Goal: Task Accomplishment & Management: Complete application form

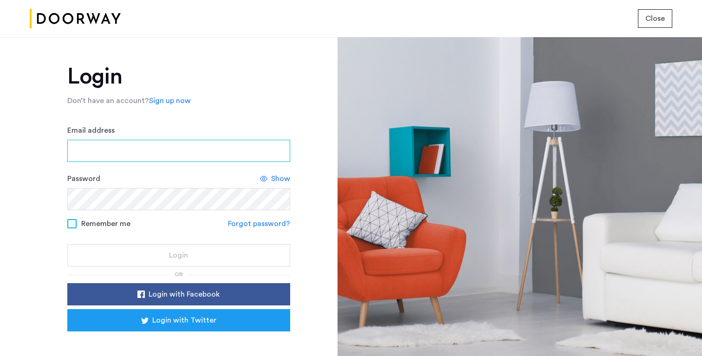
click at [232, 154] on input "Email address" at bounding box center [178, 151] width 223 height 22
type input "**********"
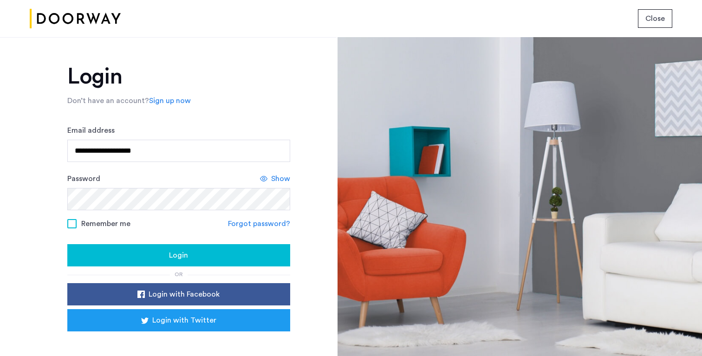
click at [276, 178] on span "Show" at bounding box center [280, 178] width 19 height 11
click at [147, 256] on div "Login" at bounding box center [179, 255] width 208 height 11
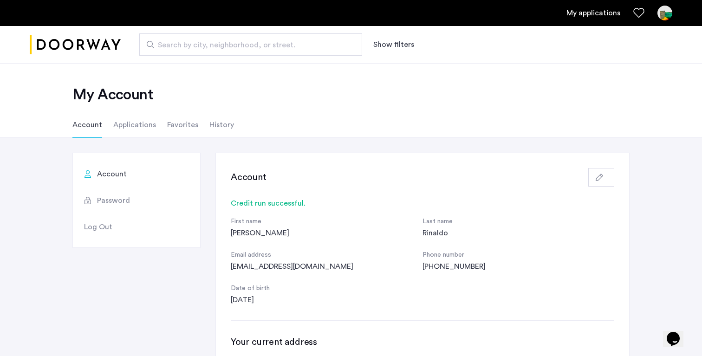
click at [143, 128] on li "Applications" at bounding box center [134, 125] width 43 height 26
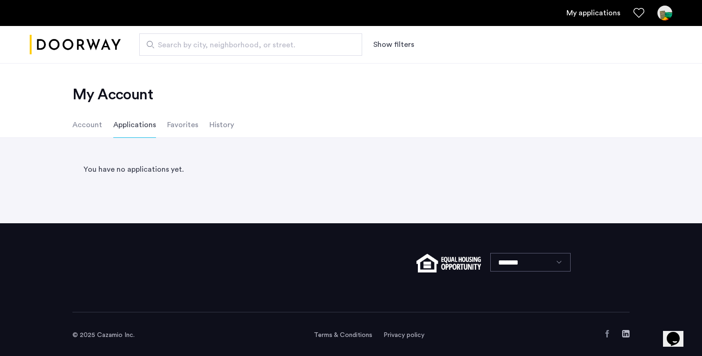
click at [101, 121] on ul "Account Applications Favorites History" at bounding box center [351, 125] width 585 height 26
click at [90, 127] on li "Account" at bounding box center [87, 125] width 30 height 26
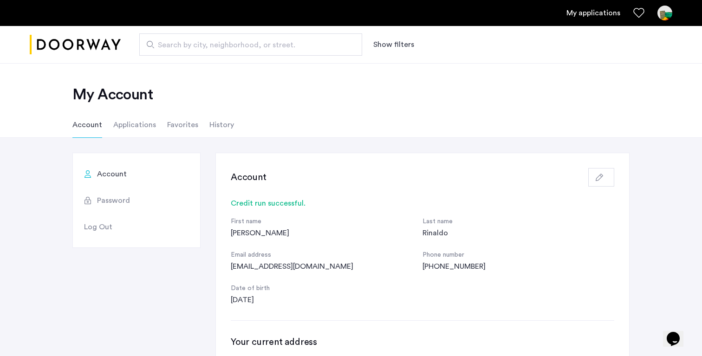
click at [578, 10] on link "My applications" at bounding box center [594, 12] width 54 height 11
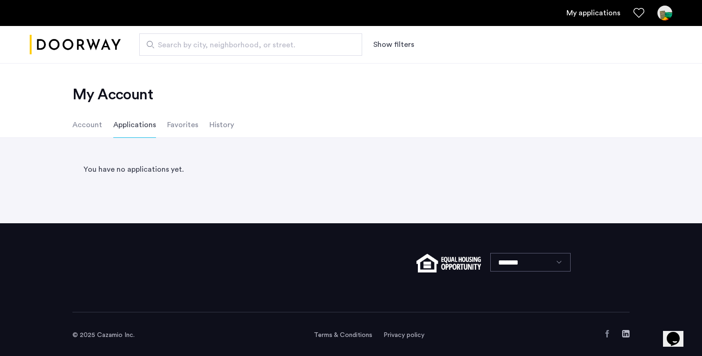
click at [579, 12] on link "My applications" at bounding box center [594, 12] width 54 height 11
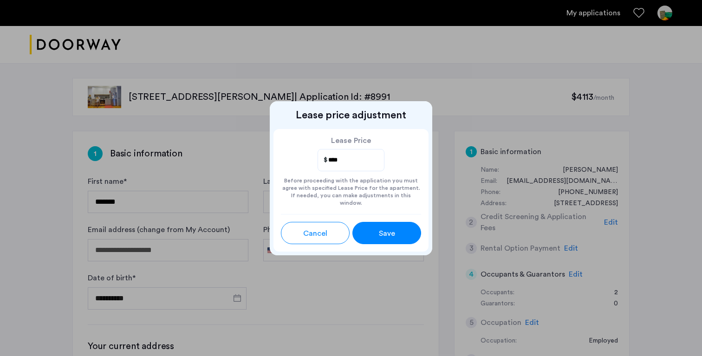
click at [388, 232] on span "Save" at bounding box center [387, 233] width 16 height 11
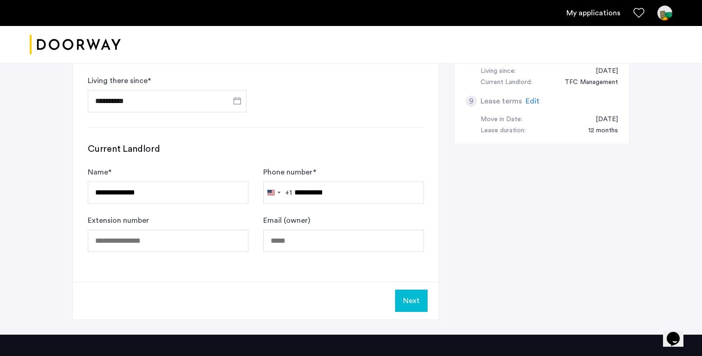
scroll to position [486, 0]
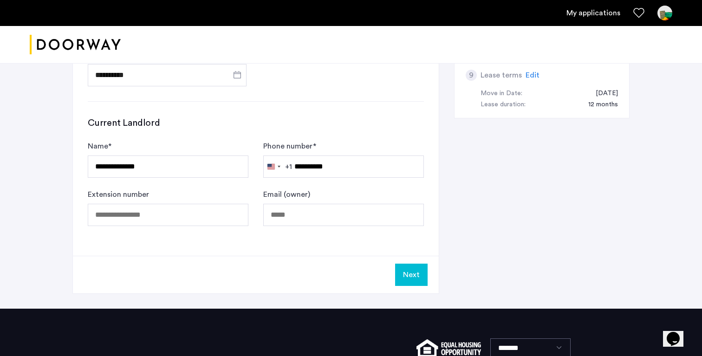
click at [405, 275] on button "Next" at bounding box center [411, 275] width 33 height 22
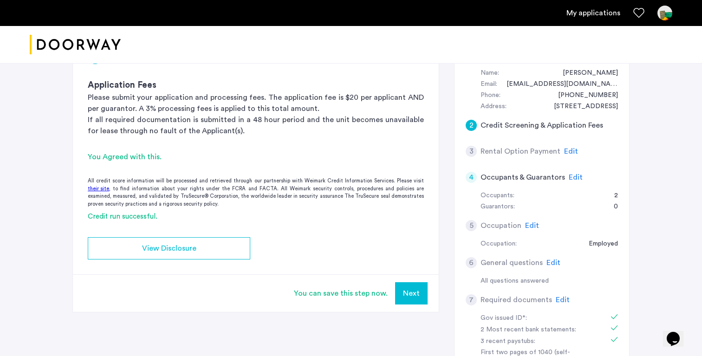
scroll to position [104, 0]
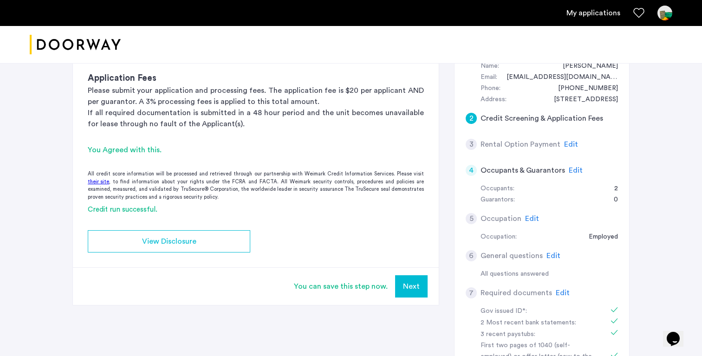
click at [418, 289] on button "Next" at bounding box center [411, 286] width 33 height 22
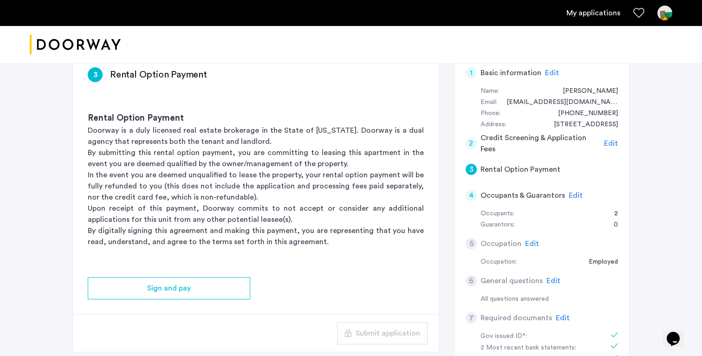
scroll to position [51, 0]
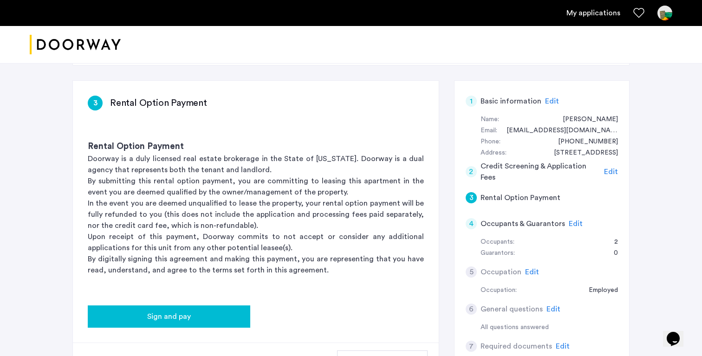
click at [224, 315] on div "Sign and pay" at bounding box center [169, 316] width 148 height 11
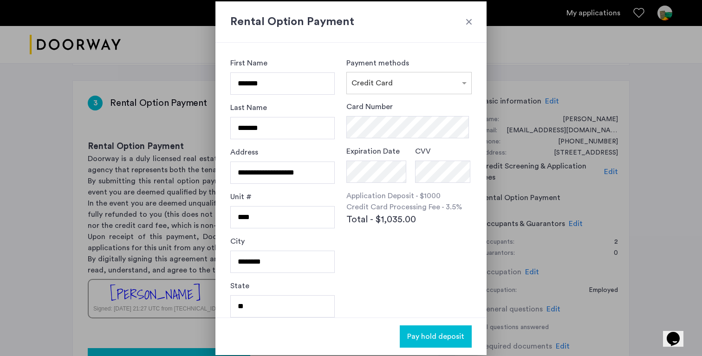
scroll to position [0, 0]
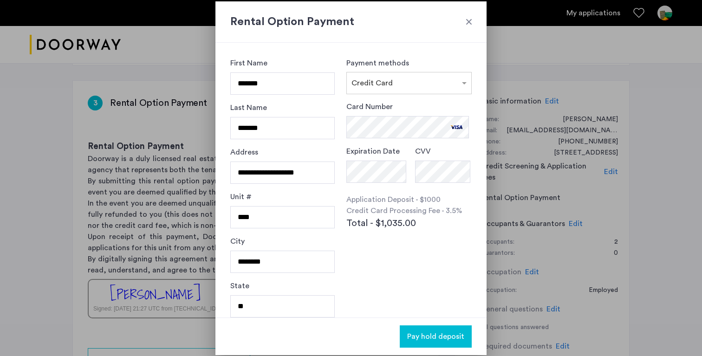
click at [404, 242] on div "Card Number Expiration Date CVV Application Deposit - $1000 Credit Card Process…" at bounding box center [409, 186] width 125 height 171
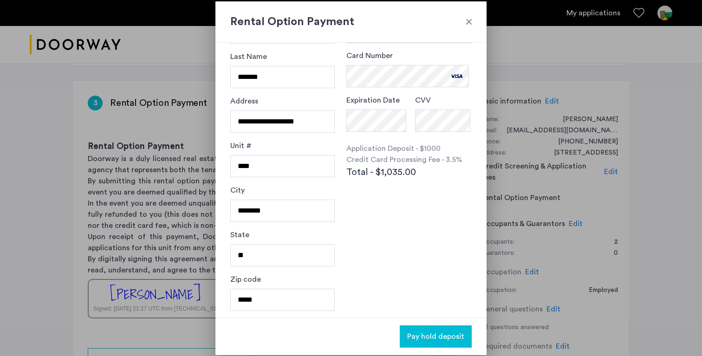
scroll to position [52, 0]
click at [419, 334] on span "Pay hold deposit" at bounding box center [435, 336] width 57 height 11
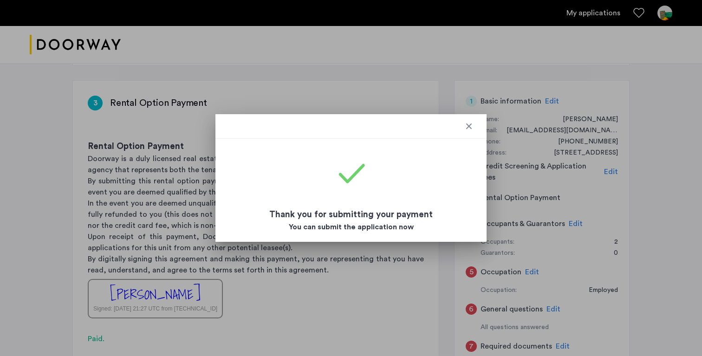
click at [470, 124] on div at bounding box center [469, 126] width 9 height 9
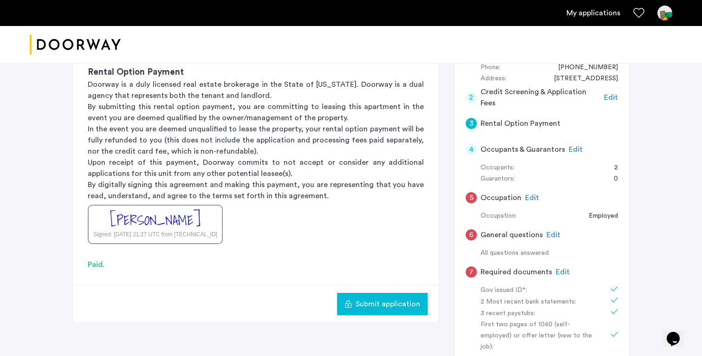
scroll to position [127, 0]
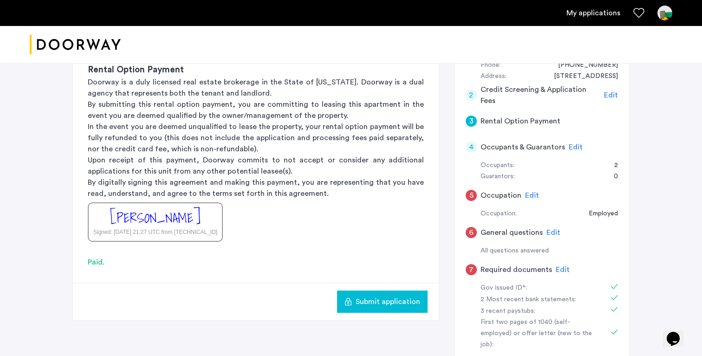
click at [570, 146] on span "Edit" at bounding box center [576, 147] width 14 height 7
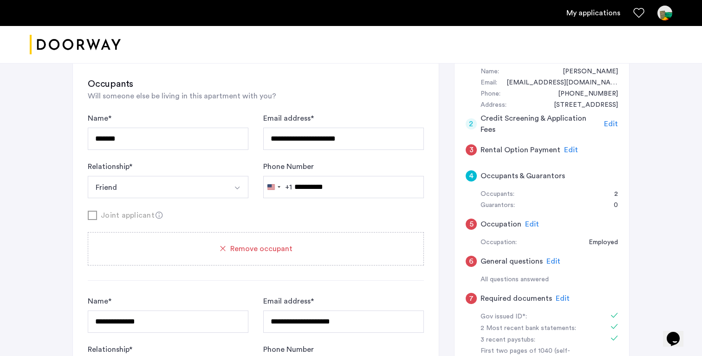
scroll to position [95, 0]
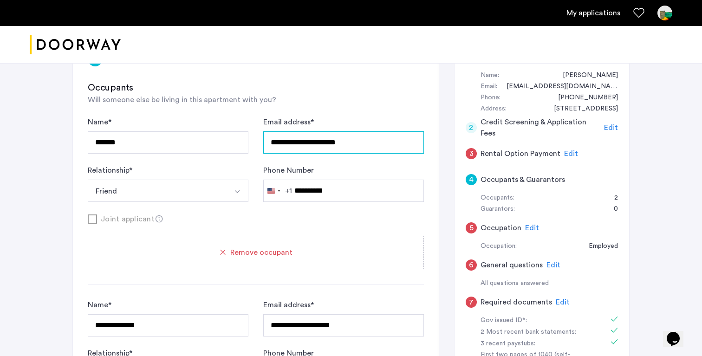
drag, startPoint x: 367, startPoint y: 143, endPoint x: 260, endPoint y: 141, distance: 106.9
click at [260, 141] on div "**********" at bounding box center [256, 159] width 336 height 85
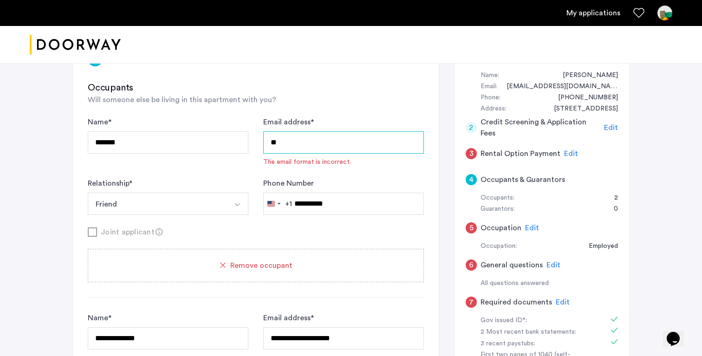
type input "*"
click at [200, 179] on div "Relationship * ****** Friend Husband Wife Son Daughter Mother Father Friend Oth…" at bounding box center [168, 196] width 161 height 37
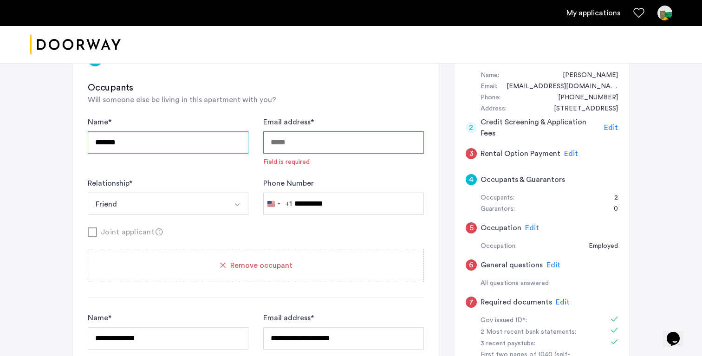
click at [184, 146] on input "*******" at bounding box center [168, 142] width 161 height 22
drag, startPoint x: 184, startPoint y: 146, endPoint x: 104, endPoint y: 149, distance: 80.4
click at [104, 149] on input "*******" at bounding box center [168, 142] width 161 height 22
drag, startPoint x: 137, startPoint y: 139, endPoint x: 86, endPoint y: 142, distance: 50.7
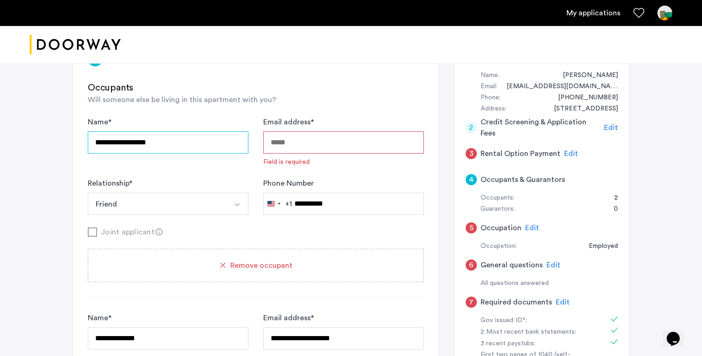
type input "**********"
click at [283, 144] on input "Email address *" at bounding box center [343, 142] width 161 height 22
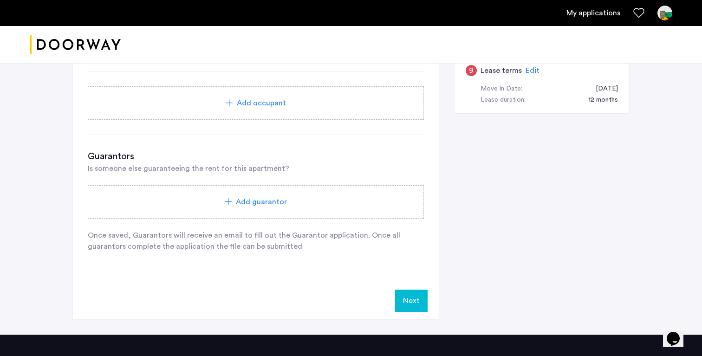
scroll to position [489, 0]
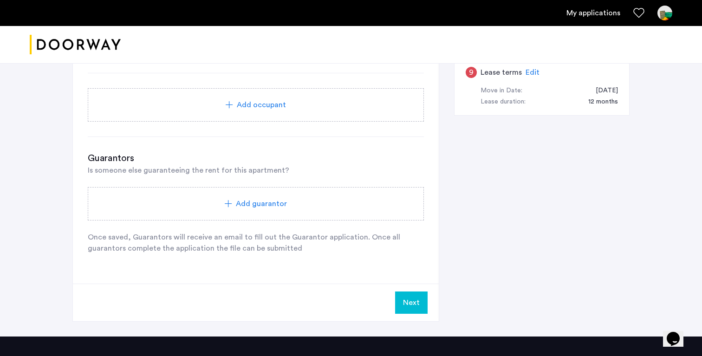
type input "**********"
click at [251, 211] on div "Add guarantor" at bounding box center [256, 203] width 336 height 33
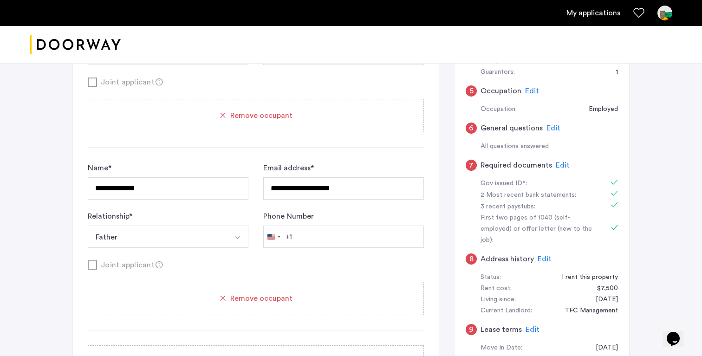
scroll to position [223, 0]
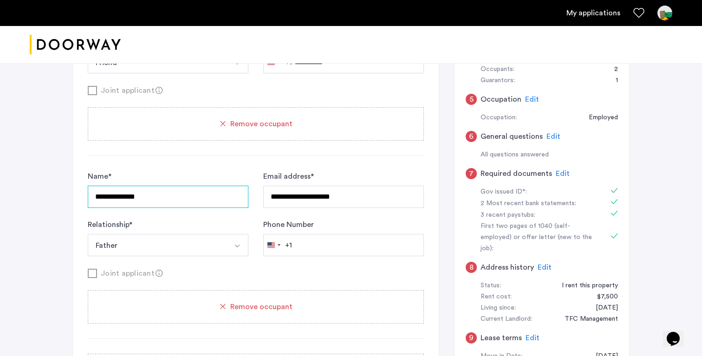
drag, startPoint x: 179, startPoint y: 202, endPoint x: 94, endPoint y: 199, distance: 85.1
click at [94, 199] on input "**********" at bounding box center [168, 197] width 161 height 22
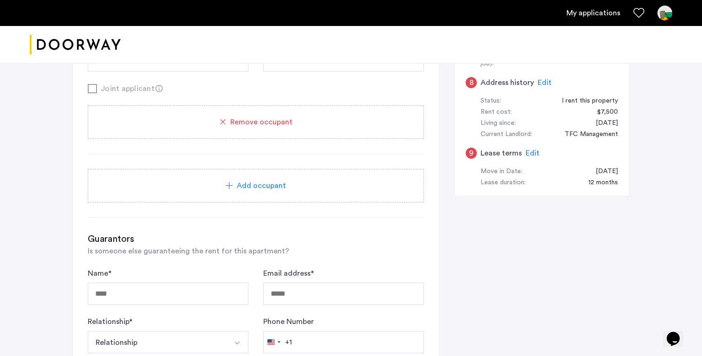
scroll to position [455, 0]
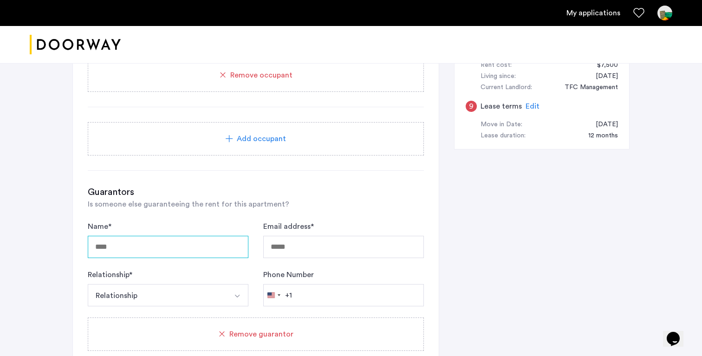
click at [120, 247] on input "Name *" at bounding box center [168, 247] width 161 height 22
paste input "**********"
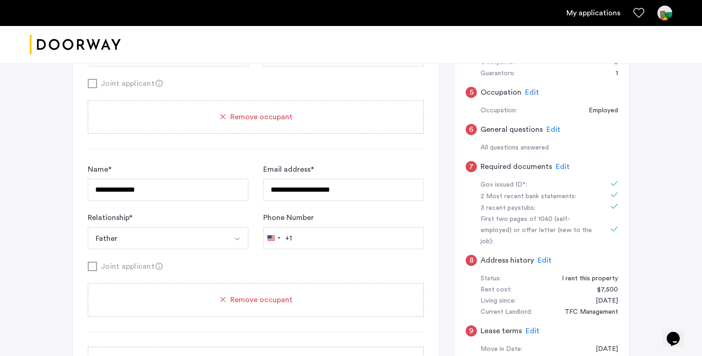
scroll to position [236, 0]
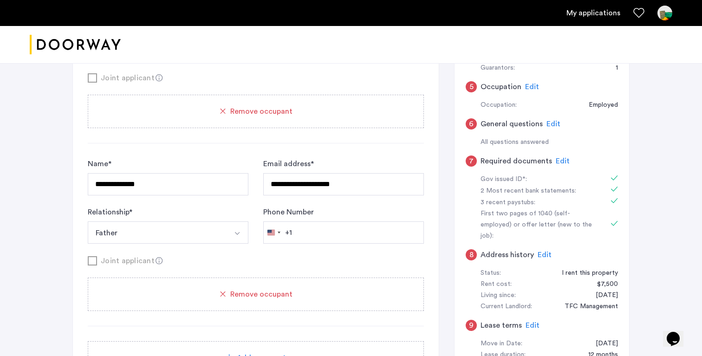
type input "**********"
drag, startPoint x: 335, startPoint y: 183, endPoint x: 256, endPoint y: 185, distance: 79.0
click at [256, 185] on div "**********" at bounding box center [256, 200] width 336 height 85
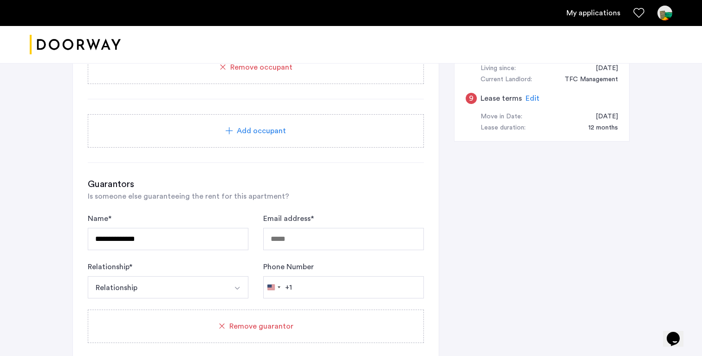
scroll to position [469, 0]
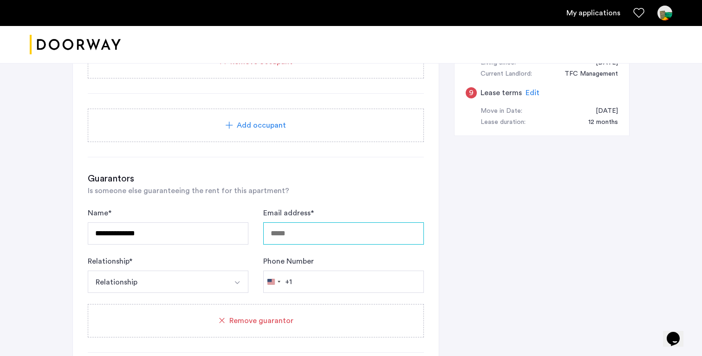
click at [285, 233] on input "Email address *" at bounding box center [343, 234] width 161 height 22
paste input "**********"
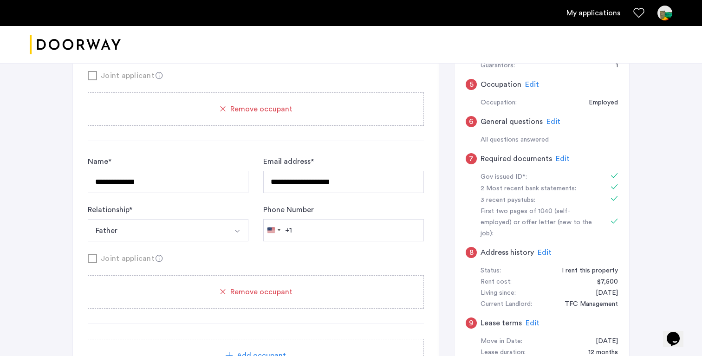
scroll to position [247, 0]
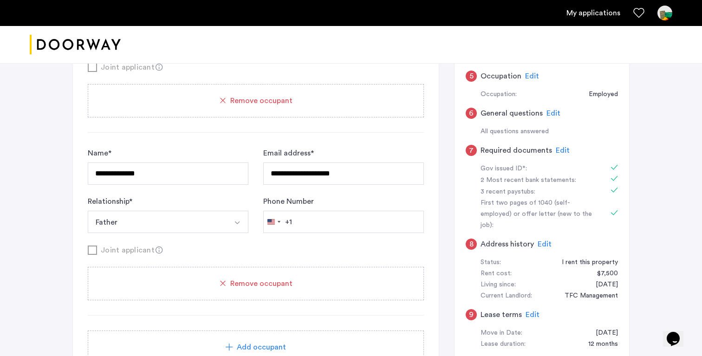
type input "**********"
click at [229, 283] on div "Remove occupant" at bounding box center [256, 283] width 314 height 11
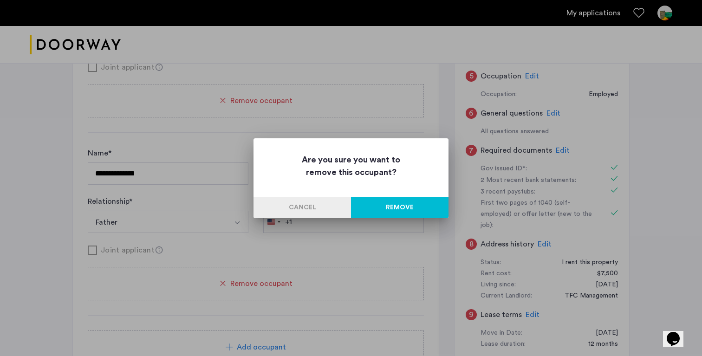
click at [385, 206] on button "Remove" at bounding box center [400, 207] width 98 height 21
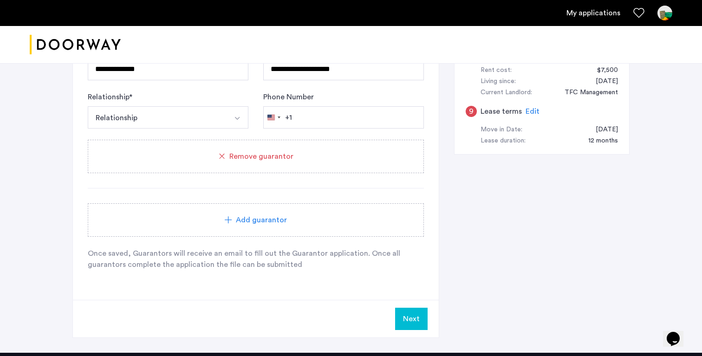
scroll to position [443, 0]
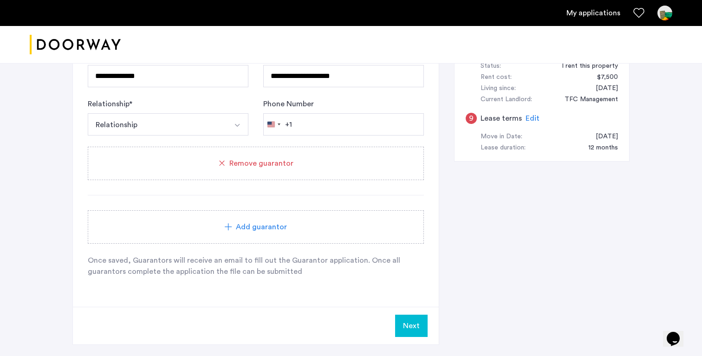
click at [233, 130] on button "Select option" at bounding box center [237, 124] width 22 height 22
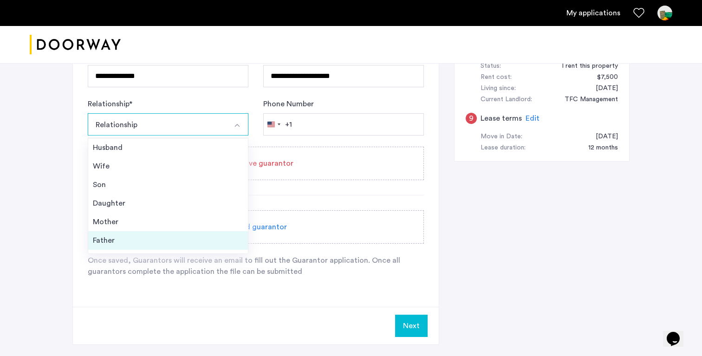
click at [194, 242] on div "Father" at bounding box center [168, 240] width 151 height 11
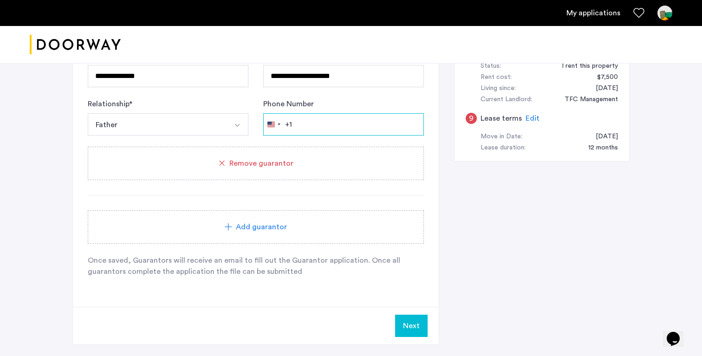
click at [312, 124] on input "Phone Number" at bounding box center [343, 124] width 161 height 22
type input "**********"
click at [408, 327] on button "Next" at bounding box center [411, 326] width 33 height 22
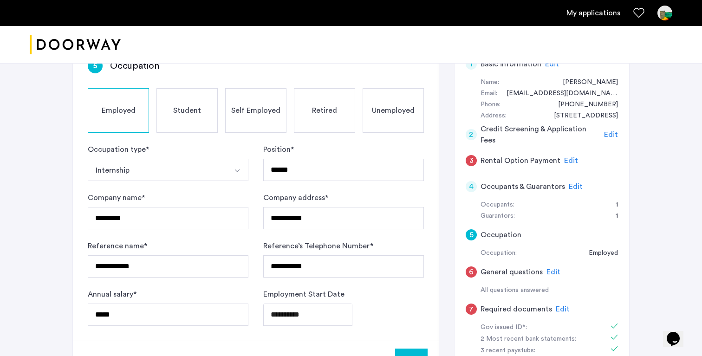
scroll to position [88, 0]
click at [569, 185] on span "Edit" at bounding box center [576, 186] width 14 height 7
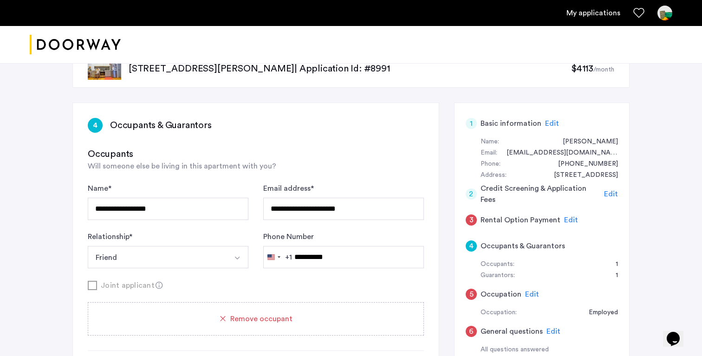
scroll to position [35, 0]
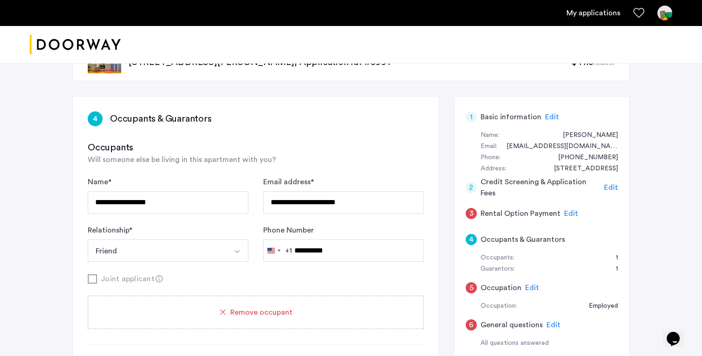
click at [567, 213] on span "Edit" at bounding box center [571, 213] width 14 height 7
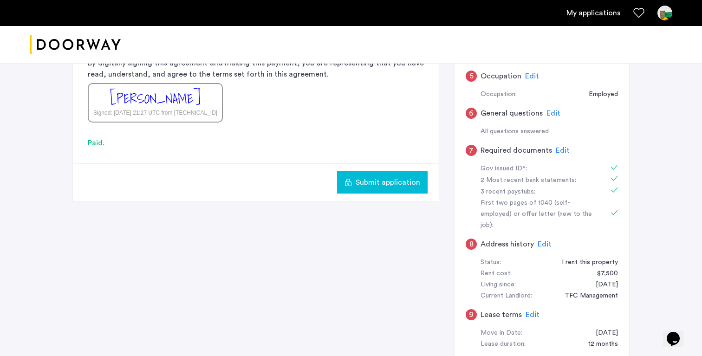
scroll to position [242, 0]
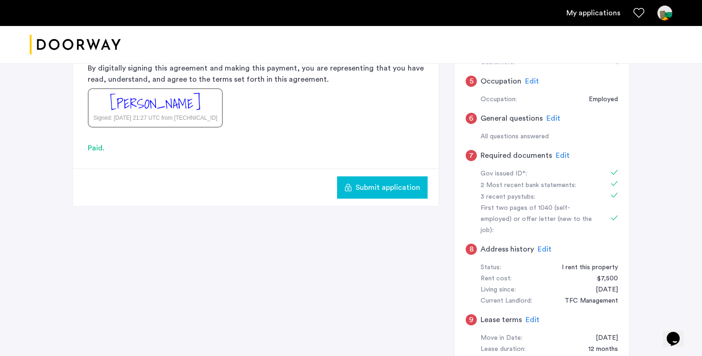
click at [403, 192] on span "Submit application" at bounding box center [388, 187] width 65 height 11
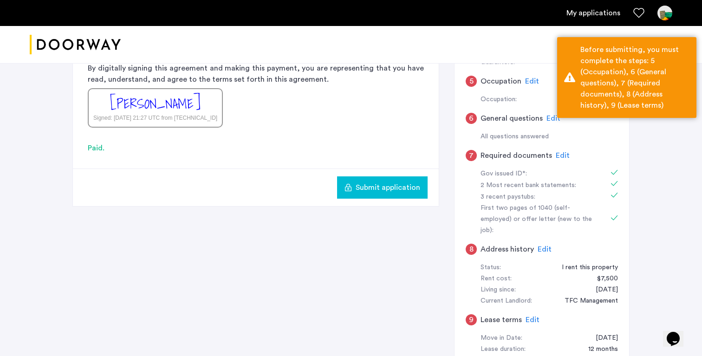
click at [485, 210] on div "First two pages of 1040 (self-employed) or offer letter (new to the job):" at bounding box center [539, 219] width 117 height 33
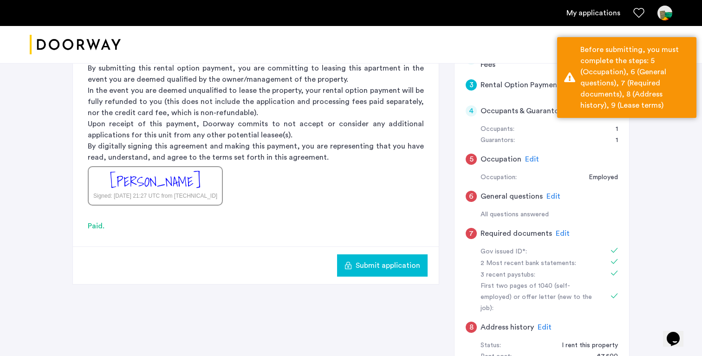
scroll to position [154, 0]
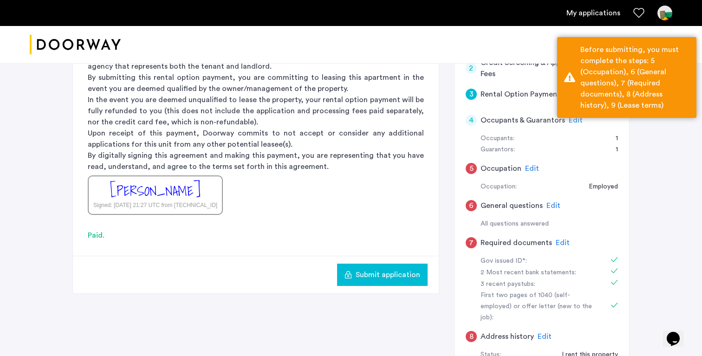
click at [527, 167] on span "Edit" at bounding box center [532, 168] width 14 height 7
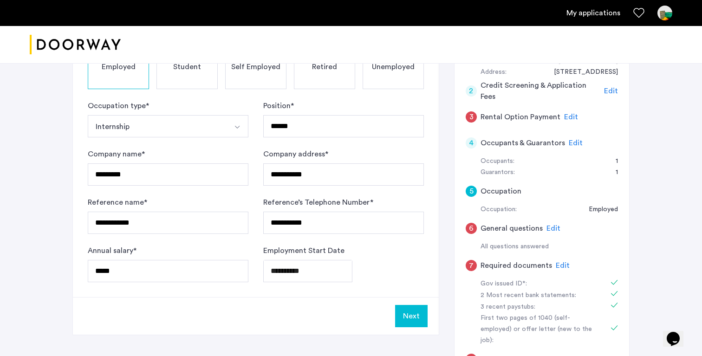
scroll to position [132, 0]
click at [422, 320] on button "Next" at bounding box center [411, 315] width 33 height 22
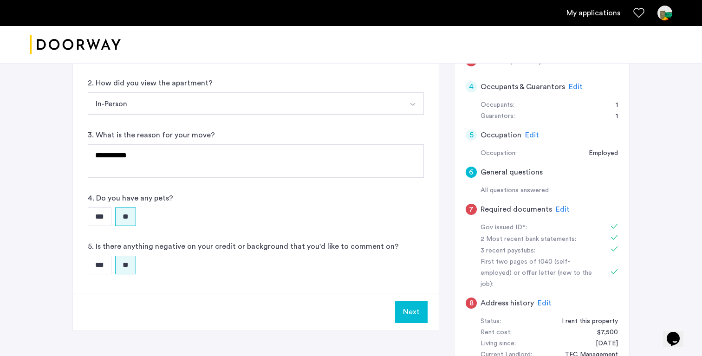
scroll to position [214, 0]
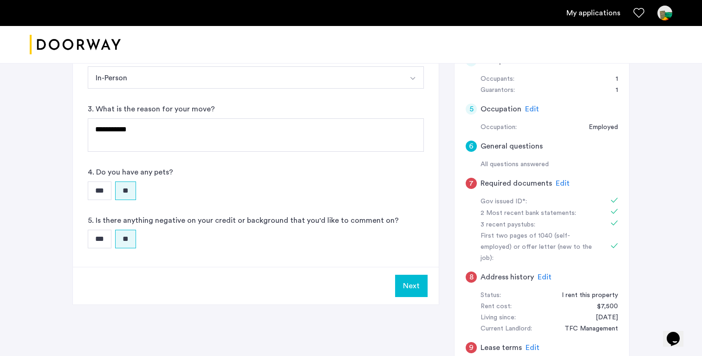
click at [412, 281] on button "Next" at bounding box center [411, 286] width 33 height 22
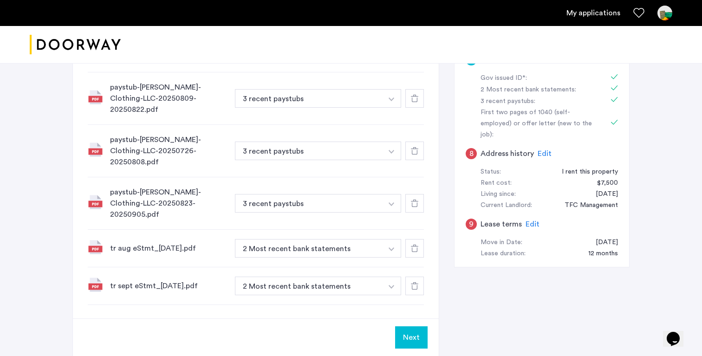
scroll to position [369, 0]
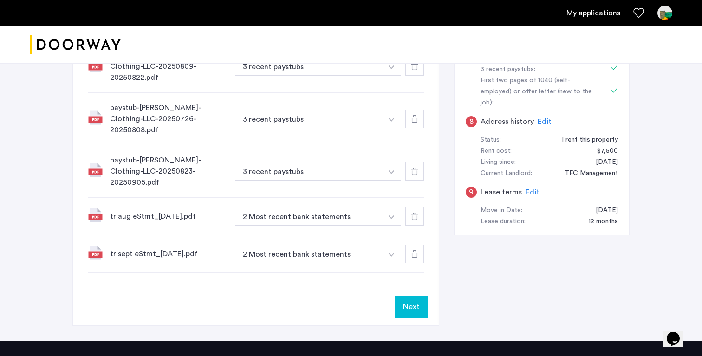
click at [414, 296] on button "Next" at bounding box center [411, 307] width 33 height 22
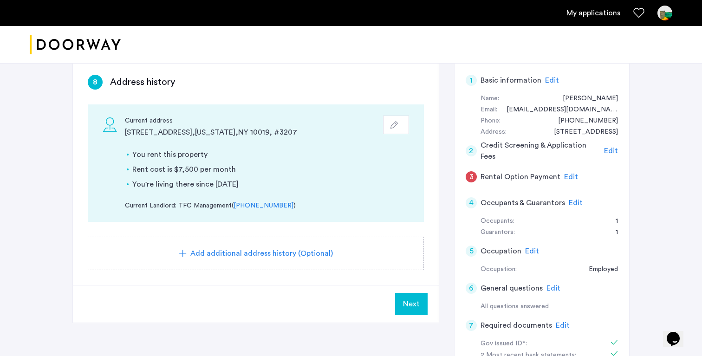
scroll to position [78, 0]
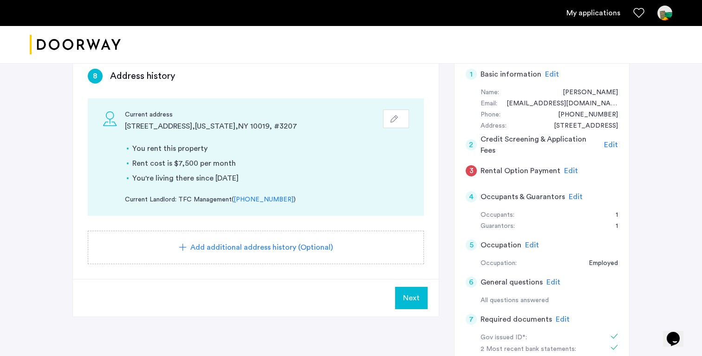
click at [420, 296] on button "Next" at bounding box center [411, 298] width 33 height 22
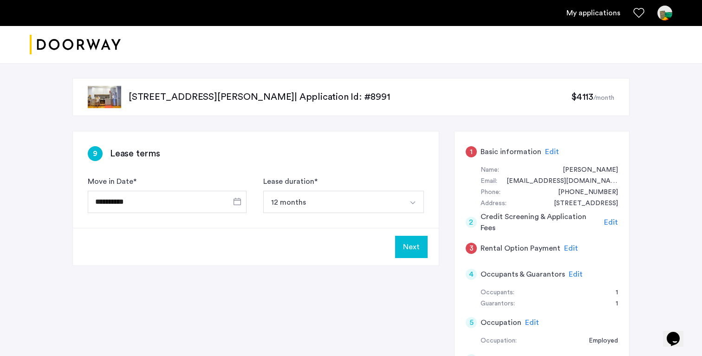
click at [414, 250] on button "Next" at bounding box center [411, 247] width 33 height 22
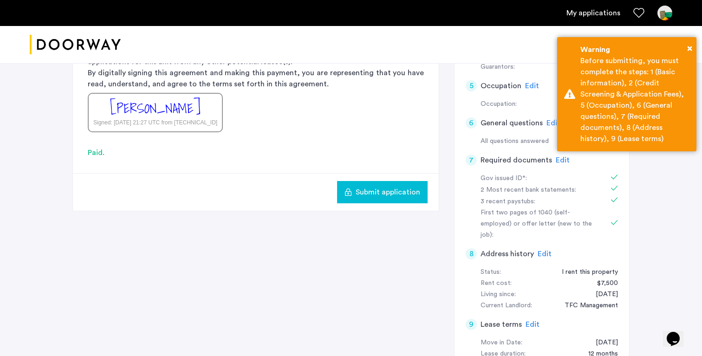
scroll to position [229, 0]
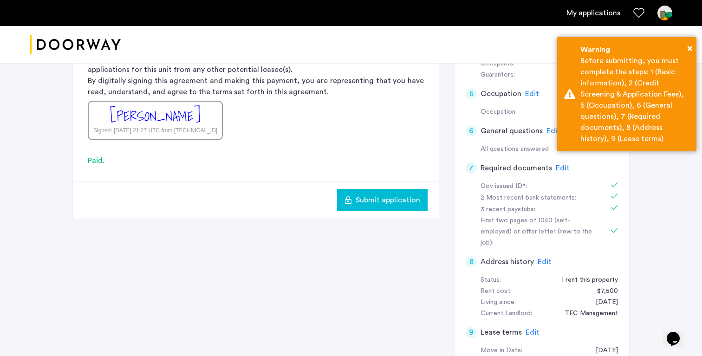
click at [382, 205] on span "Submit application" at bounding box center [388, 200] width 65 height 11
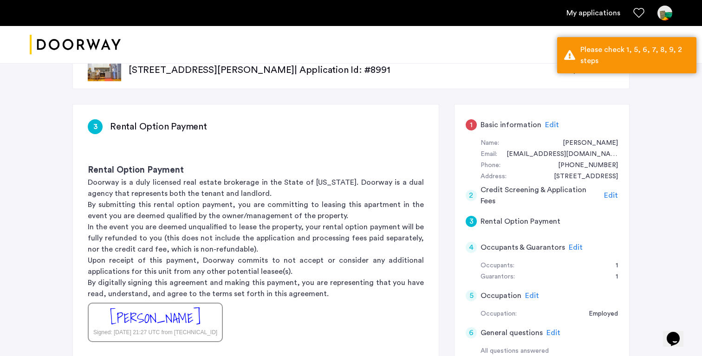
scroll to position [24, 0]
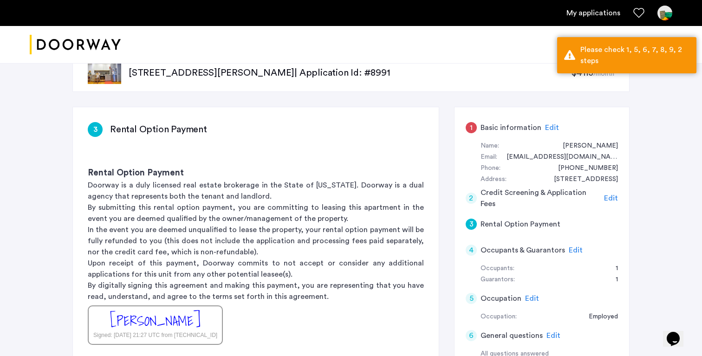
click at [548, 125] on span "Edit" at bounding box center [552, 127] width 14 height 7
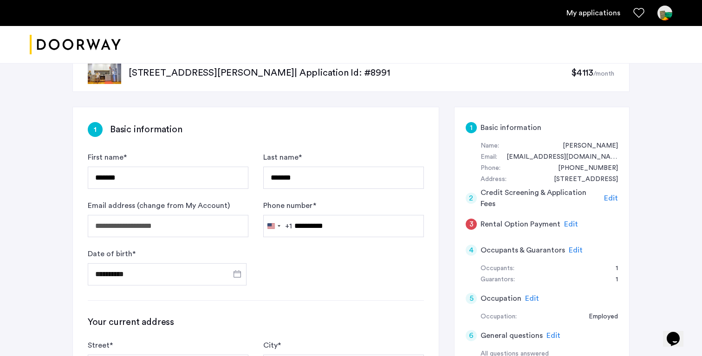
click at [566, 227] on span "Edit" at bounding box center [571, 224] width 14 height 7
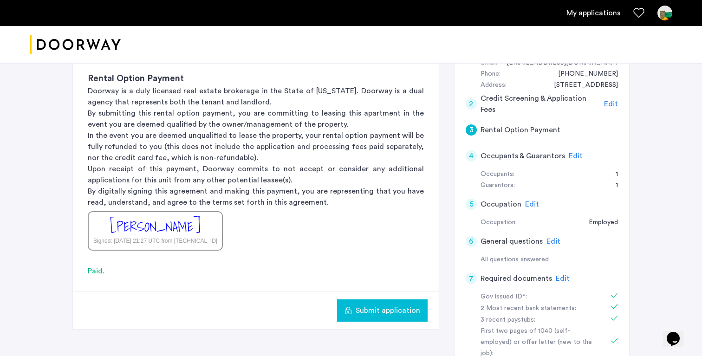
scroll to position [131, 0]
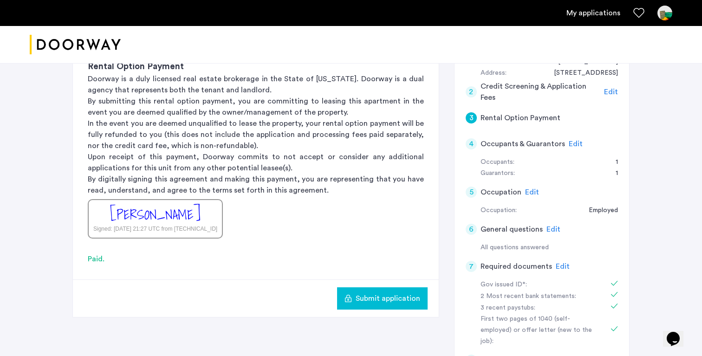
click at [393, 295] on span "Submit application" at bounding box center [388, 298] width 65 height 11
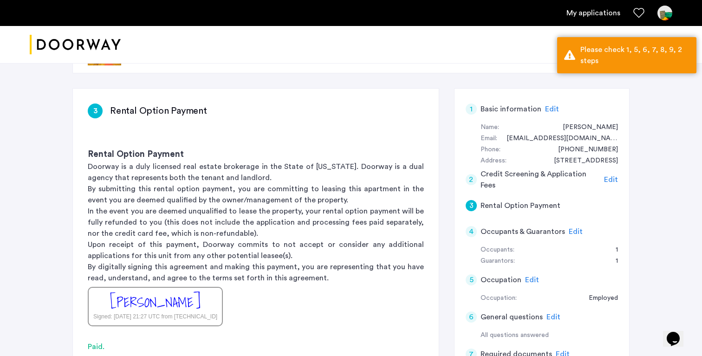
scroll to position [41, 0]
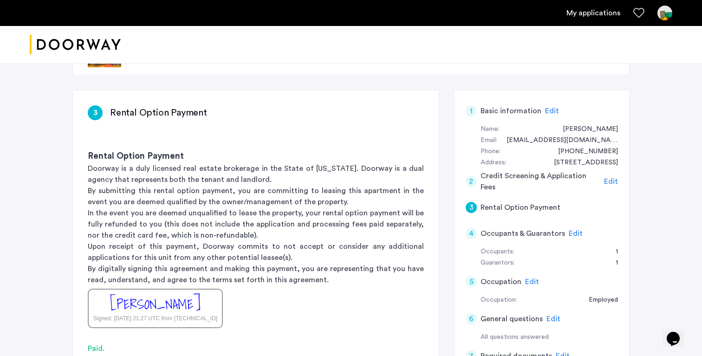
click at [473, 112] on div "1" at bounding box center [471, 110] width 11 height 11
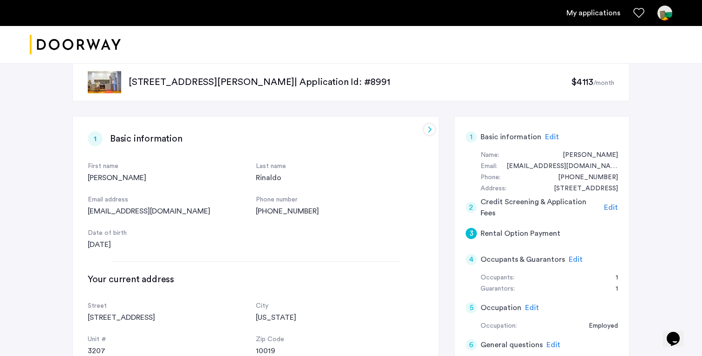
scroll to position [11, 0]
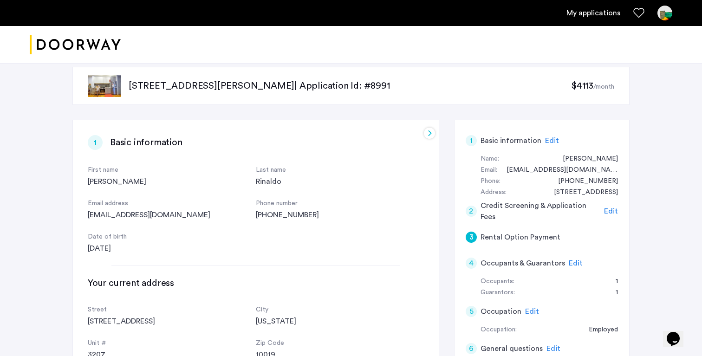
click at [472, 142] on div "1" at bounding box center [471, 140] width 11 height 11
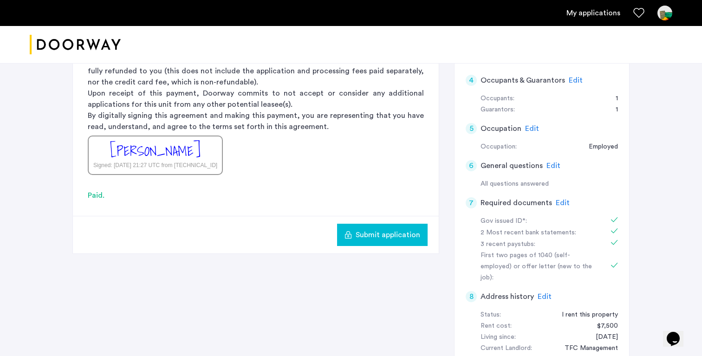
scroll to position [176, 0]
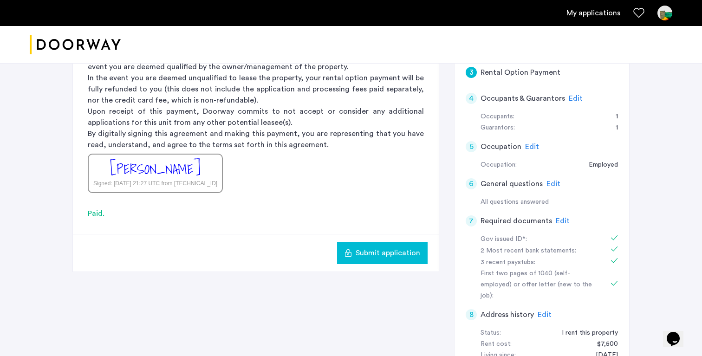
click at [364, 252] on span "Submit application" at bounding box center [388, 253] width 65 height 11
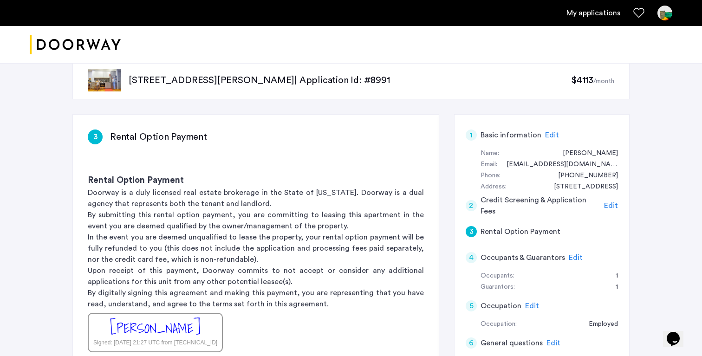
scroll to position [0, 0]
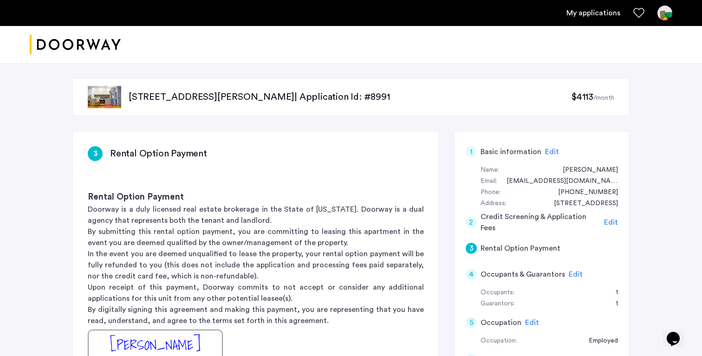
click at [471, 152] on div "1" at bounding box center [471, 151] width 11 height 11
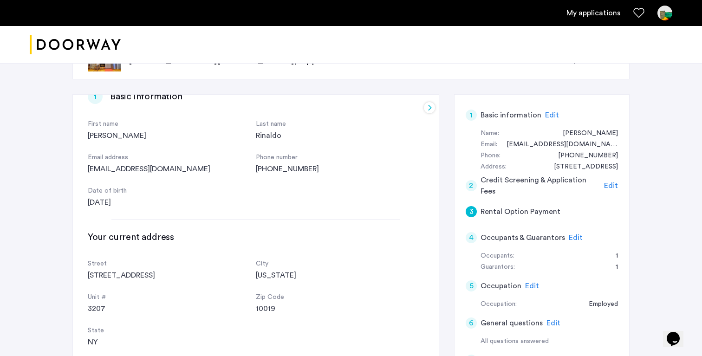
scroll to position [15, 0]
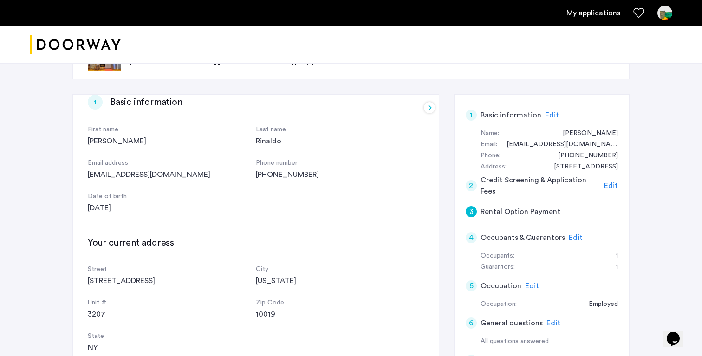
click at [426, 106] on div at bounding box center [429, 107] width 11 height 11
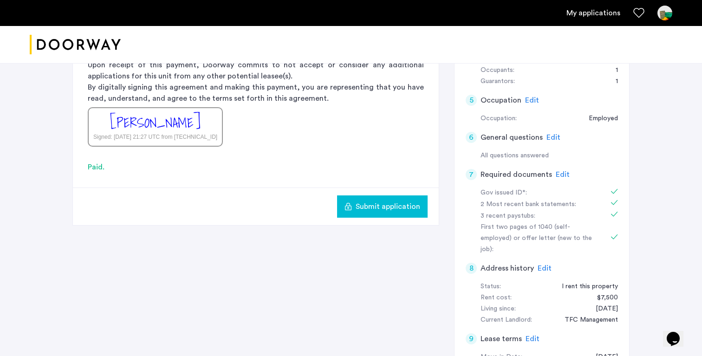
scroll to position [214, 0]
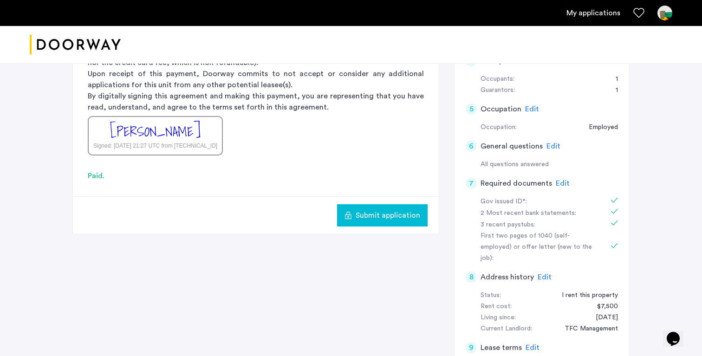
click at [395, 218] on span "Submit application" at bounding box center [388, 215] width 65 height 11
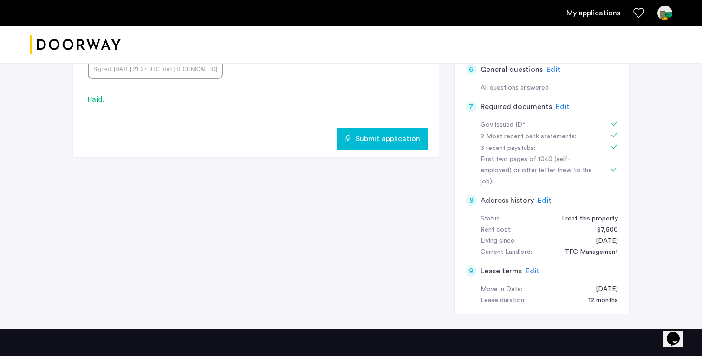
scroll to position [290, 0]
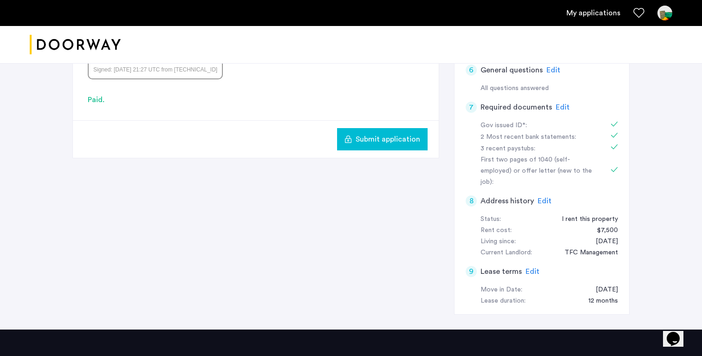
click at [390, 138] on span "Submit application" at bounding box center [388, 139] width 65 height 11
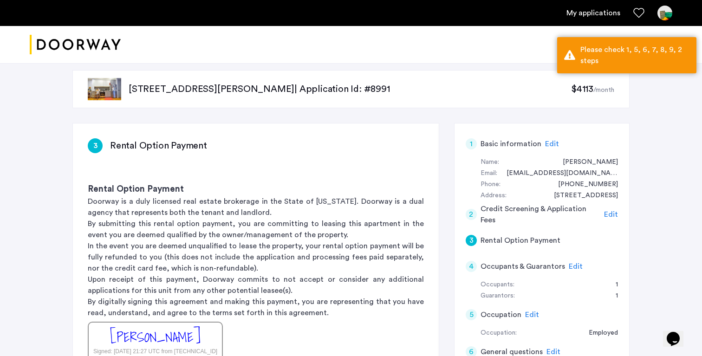
scroll to position [8, 0]
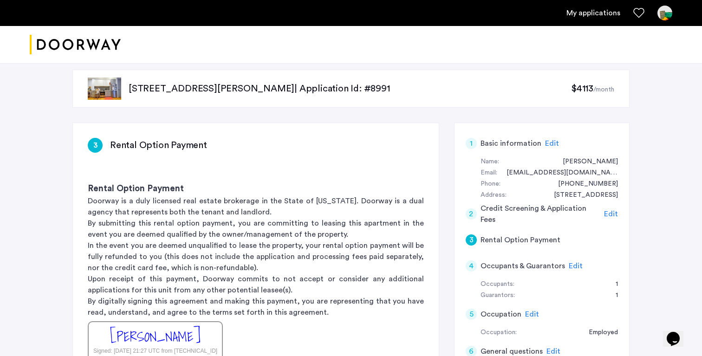
click at [470, 145] on div "1" at bounding box center [471, 143] width 11 height 11
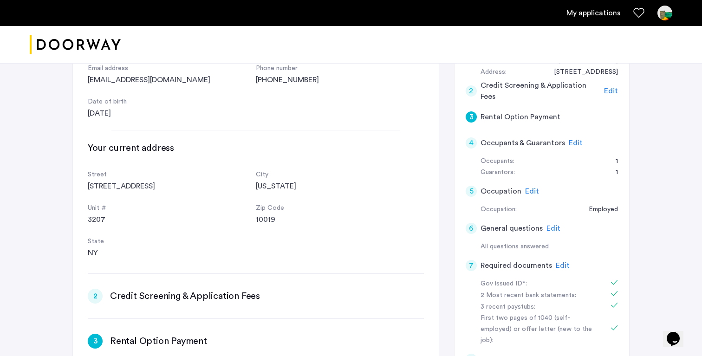
scroll to position [0, 0]
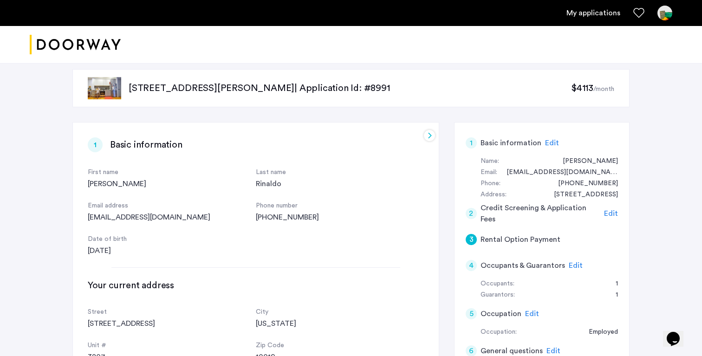
click at [425, 137] on div at bounding box center [429, 135] width 11 height 11
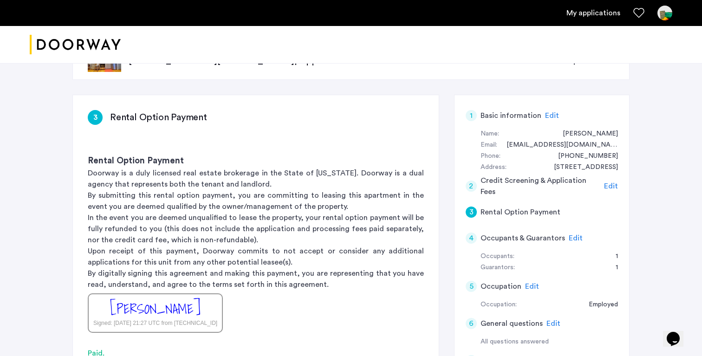
click at [471, 185] on div "2" at bounding box center [471, 186] width 11 height 11
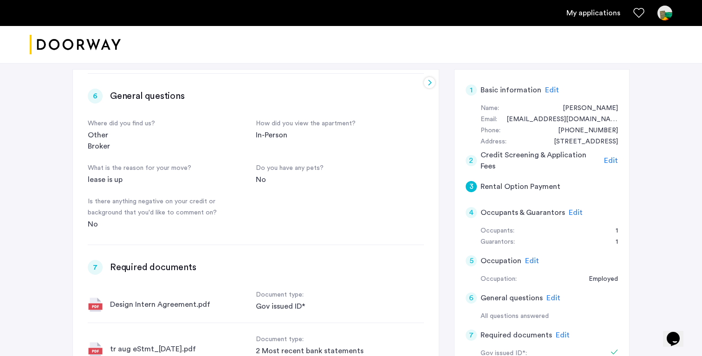
scroll to position [57, 0]
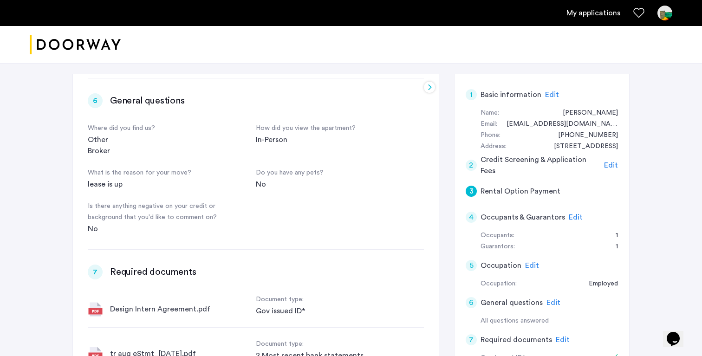
click at [427, 90] on div at bounding box center [429, 87] width 11 height 11
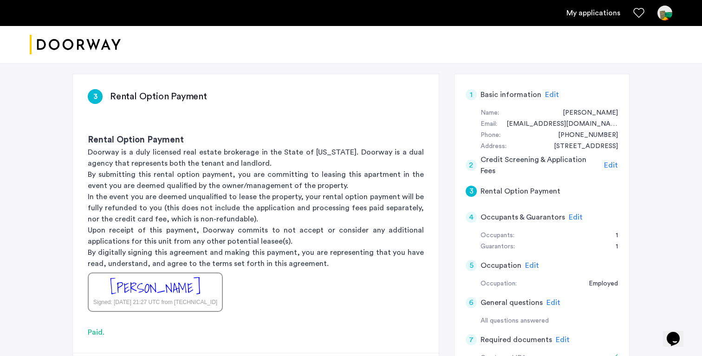
click at [471, 219] on div "4" at bounding box center [471, 217] width 11 height 11
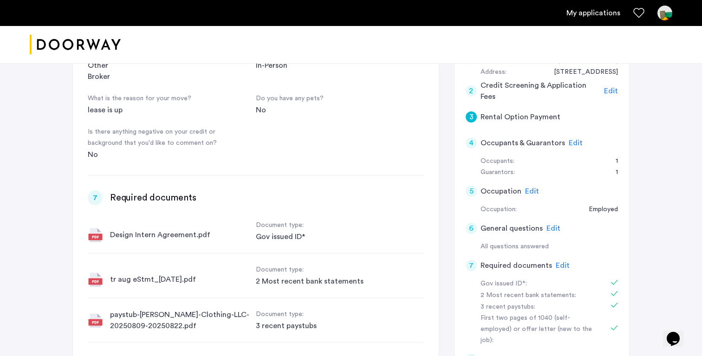
scroll to position [0, 0]
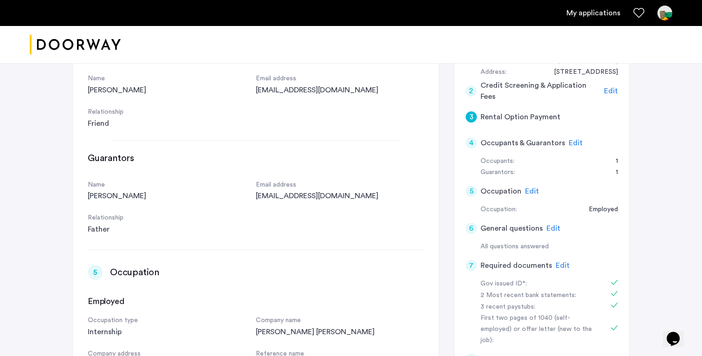
click at [472, 190] on div "5" at bounding box center [471, 191] width 11 height 11
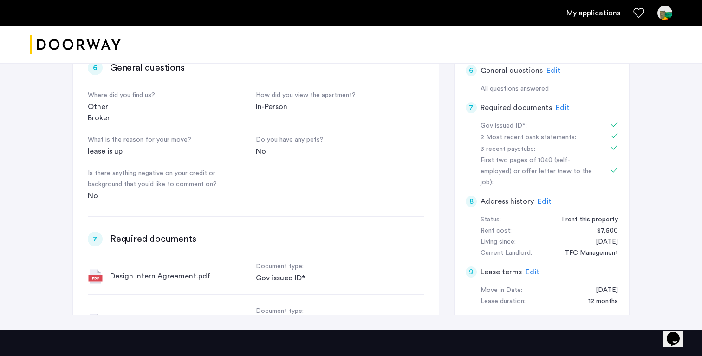
click at [472, 267] on div "9" at bounding box center [471, 272] width 11 height 11
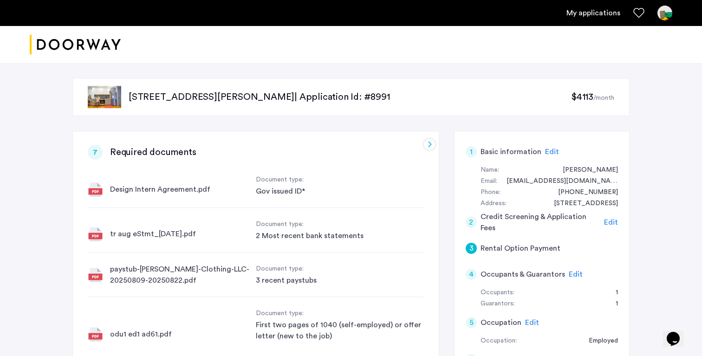
scroll to position [1027, 0]
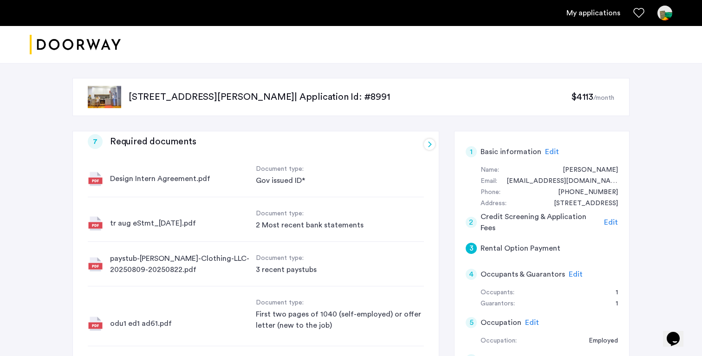
click at [92, 316] on img at bounding box center [95, 323] width 15 height 15
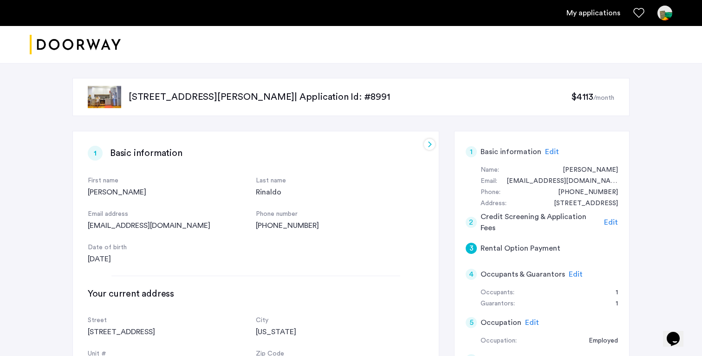
scroll to position [0, 0]
click at [610, 221] on span "Edit" at bounding box center [611, 222] width 14 height 7
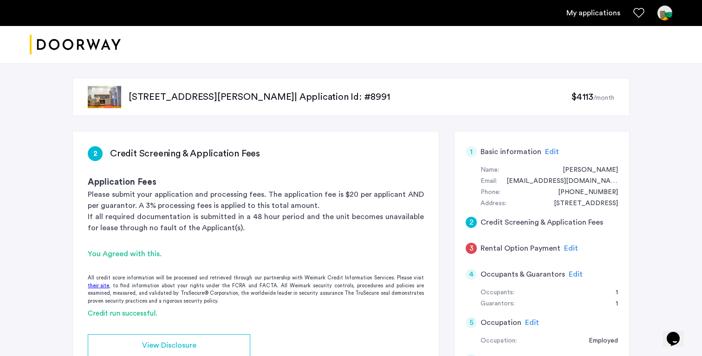
click at [564, 250] on span "Edit" at bounding box center [571, 248] width 14 height 7
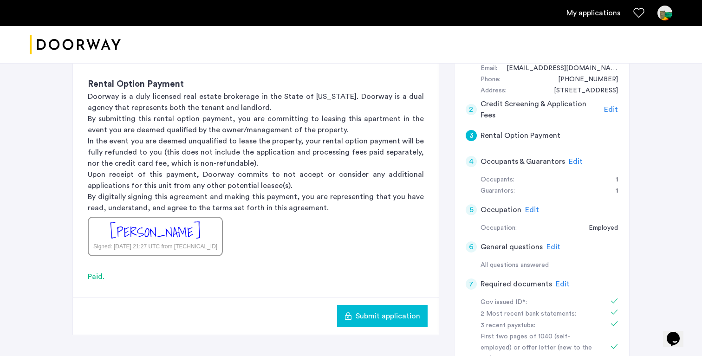
scroll to position [197, 0]
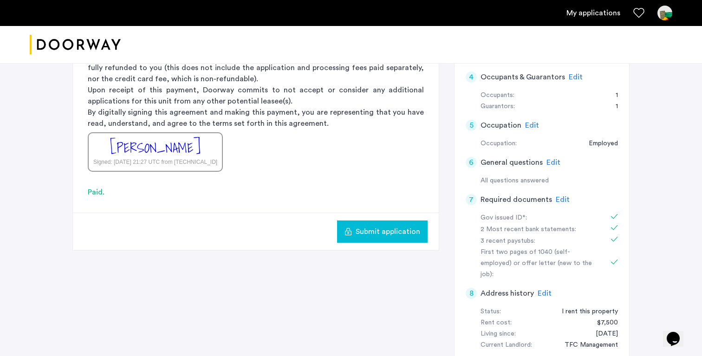
click at [382, 233] on span "Submit application" at bounding box center [388, 231] width 65 height 11
click at [397, 225] on button "Submit application" at bounding box center [382, 232] width 91 height 22
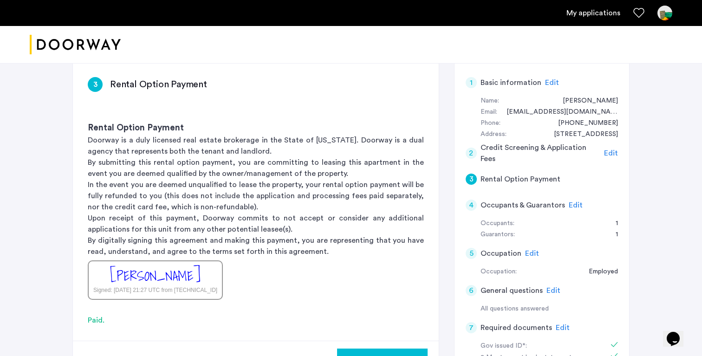
scroll to position [70, 0]
click at [471, 81] on div "1" at bounding box center [471, 82] width 11 height 11
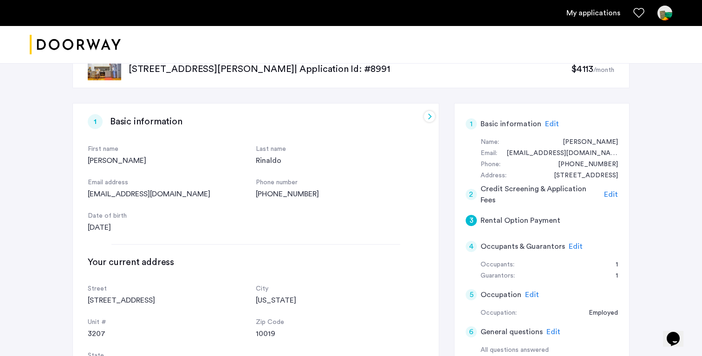
scroll to position [32, 0]
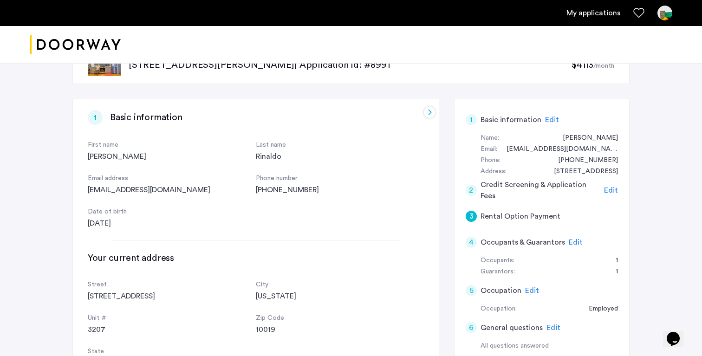
click at [472, 120] on div "1" at bounding box center [471, 119] width 11 height 11
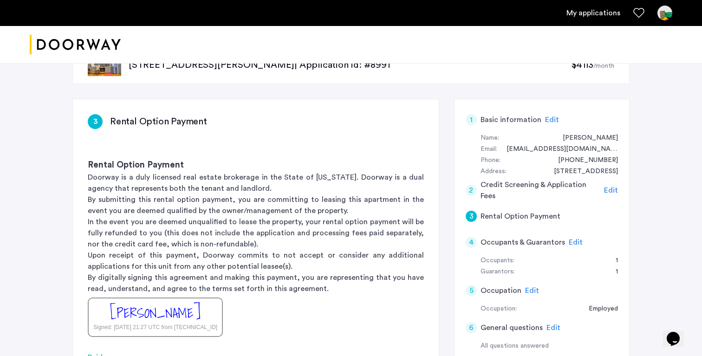
click at [472, 120] on div "1" at bounding box center [471, 119] width 11 height 11
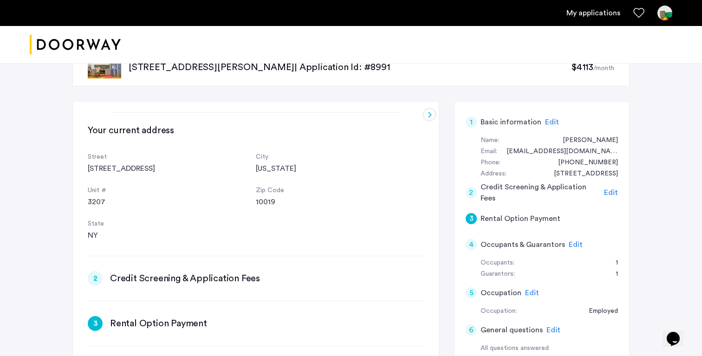
scroll to position [143, 0]
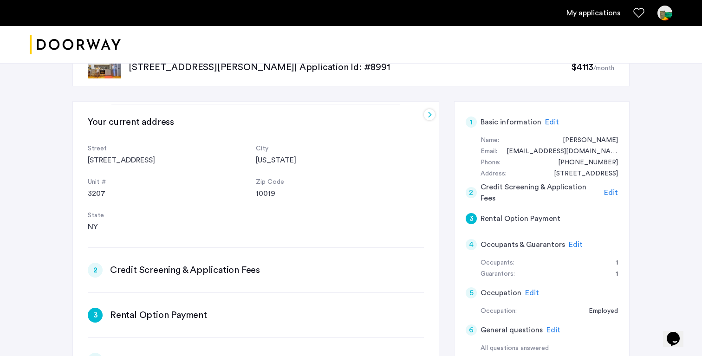
click at [474, 193] on div "2" at bounding box center [471, 192] width 11 height 11
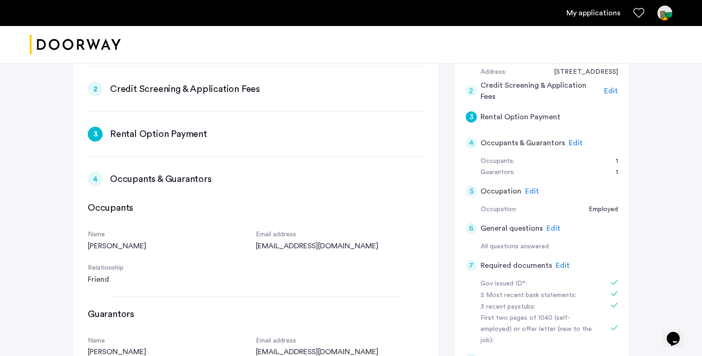
scroll to position [216, 0]
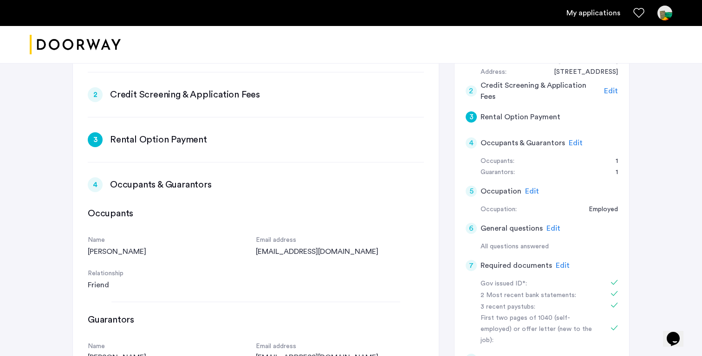
click at [213, 96] on h3 "Credit Screening & Application Fees" at bounding box center [185, 94] width 150 height 13
click at [93, 94] on div "2" at bounding box center [95, 94] width 15 height 15
click at [111, 95] on h3 "Credit Screening & Application Fees" at bounding box center [185, 94] width 150 height 13
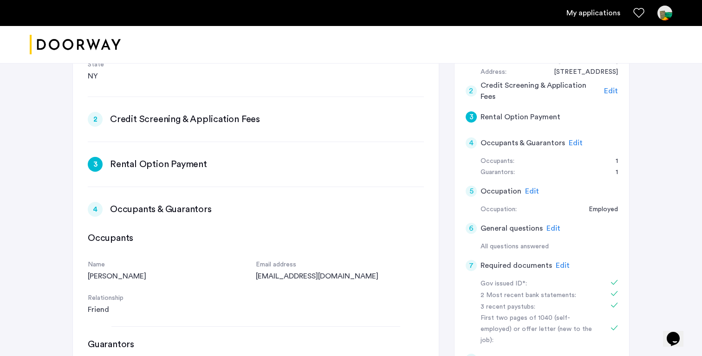
scroll to position [193, 0]
click at [499, 120] on h5 "Rental Option Payment" at bounding box center [521, 116] width 80 height 11
click at [609, 92] on span "Edit" at bounding box center [611, 90] width 14 height 7
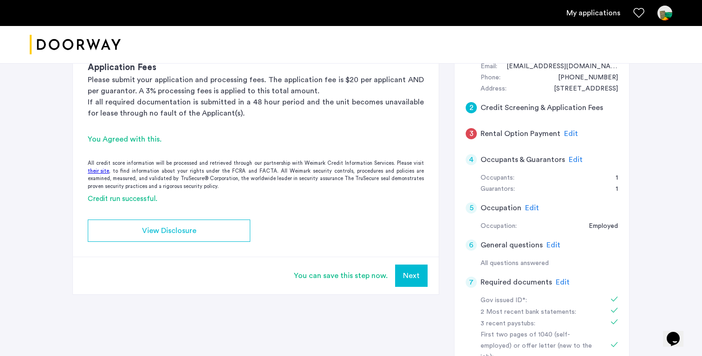
scroll to position [118, 0]
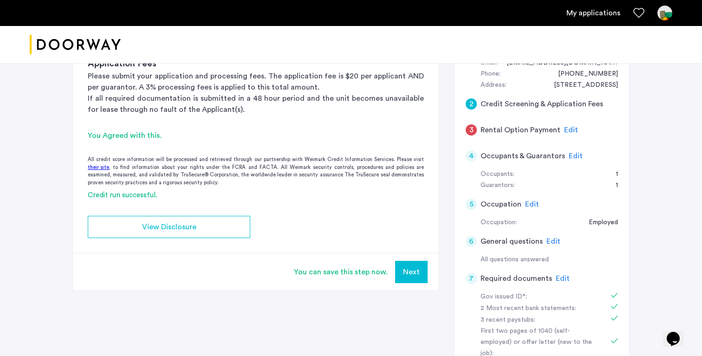
click at [407, 271] on button "Next" at bounding box center [411, 272] width 33 height 22
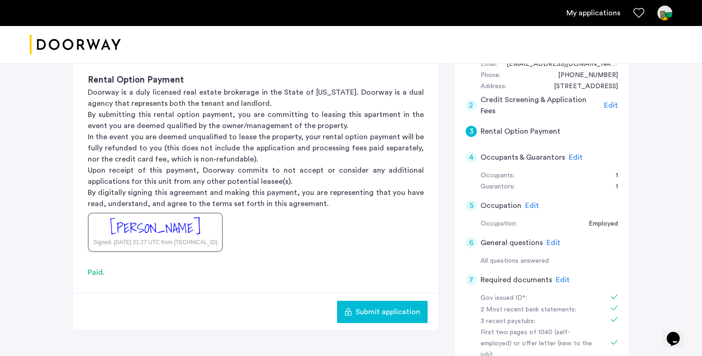
scroll to position [118, 0]
click at [370, 312] on span "Submit application" at bounding box center [388, 311] width 65 height 11
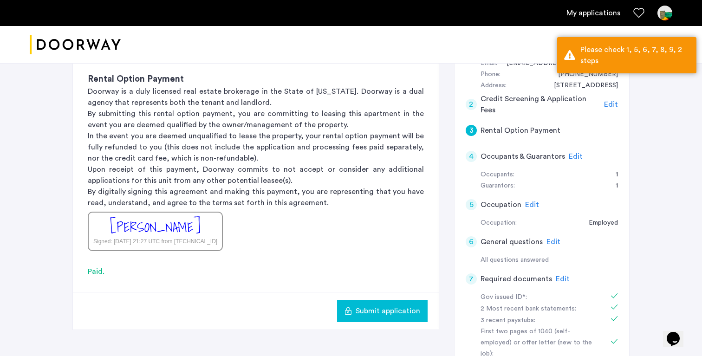
click at [472, 159] on div "4" at bounding box center [471, 156] width 11 height 11
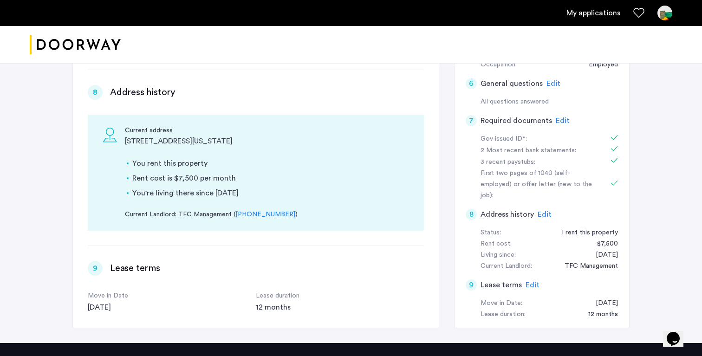
scroll to position [278, 0]
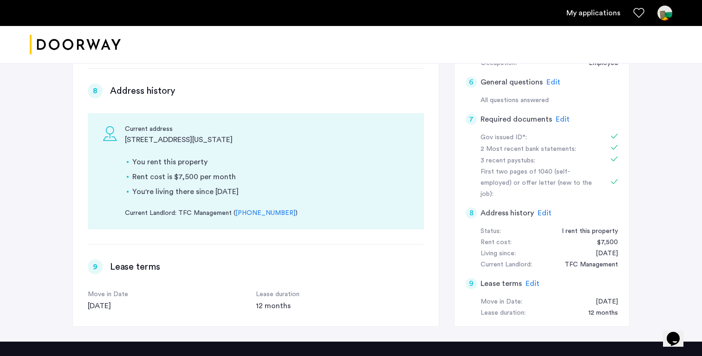
click at [543, 210] on span "Edit" at bounding box center [545, 213] width 14 height 7
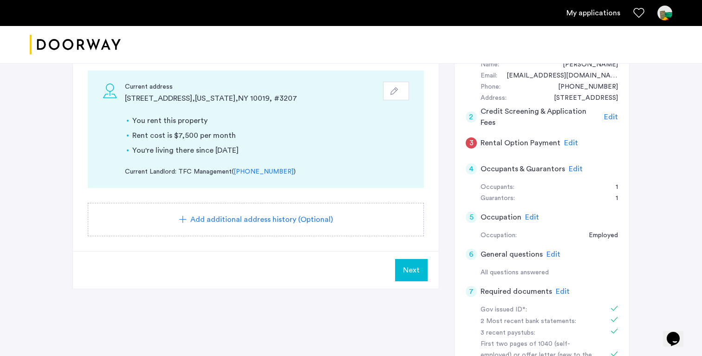
scroll to position [110, 0]
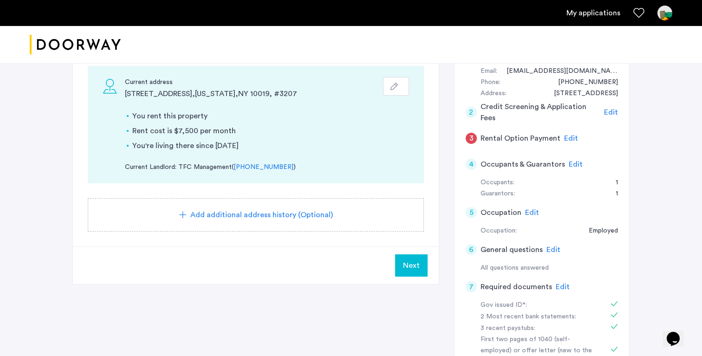
click at [414, 267] on span "Next" at bounding box center [411, 265] width 17 height 11
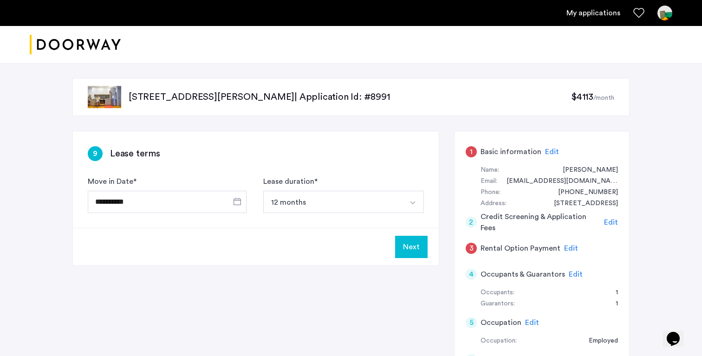
click at [415, 254] on button "Next" at bounding box center [411, 247] width 33 height 22
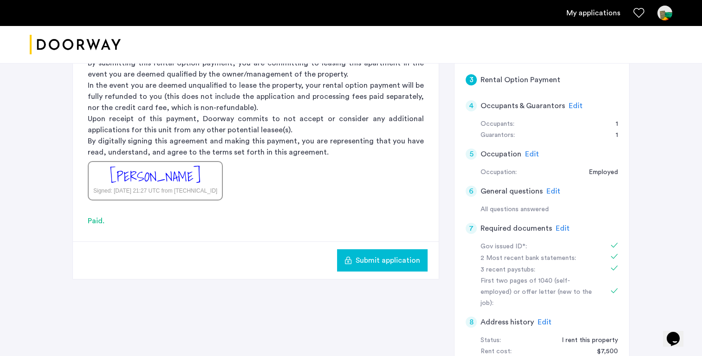
scroll to position [169, 0]
click at [396, 261] on span "Submit application" at bounding box center [388, 260] width 65 height 11
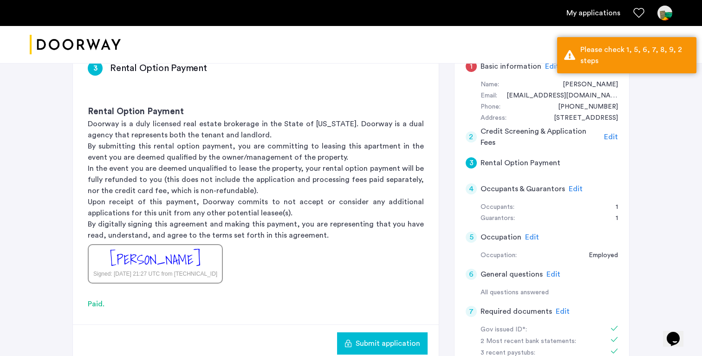
scroll to position [27, 0]
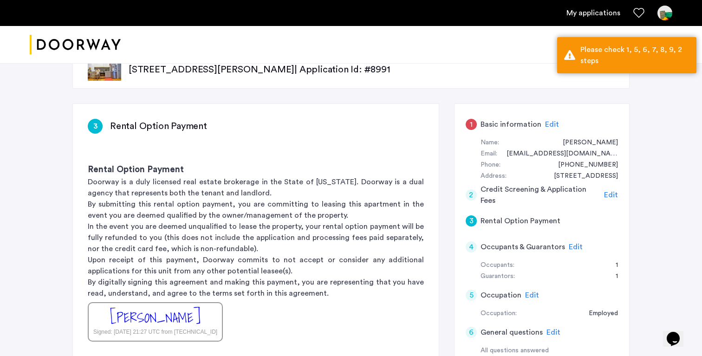
click at [545, 122] on span "Edit" at bounding box center [552, 124] width 14 height 7
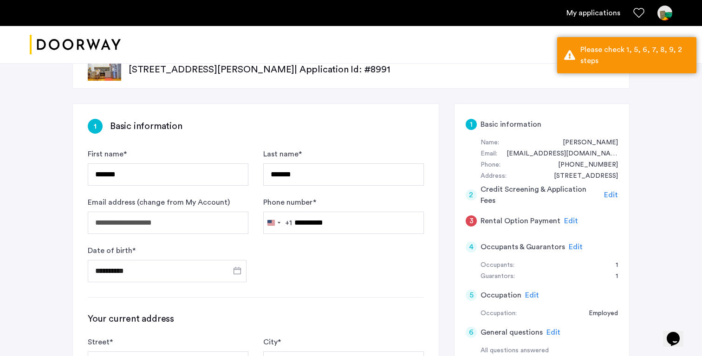
scroll to position [839, 0]
click at [564, 221] on span "Edit" at bounding box center [571, 220] width 14 height 7
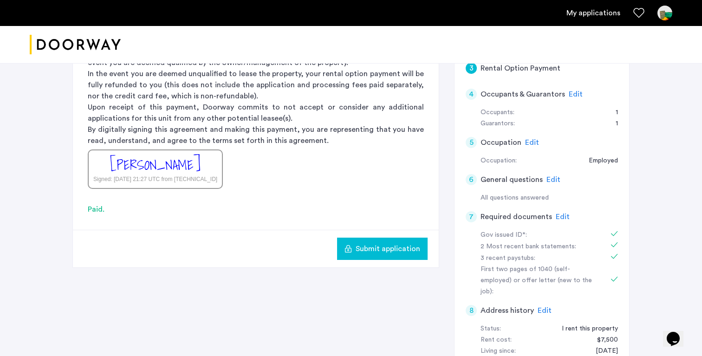
scroll to position [185, 0]
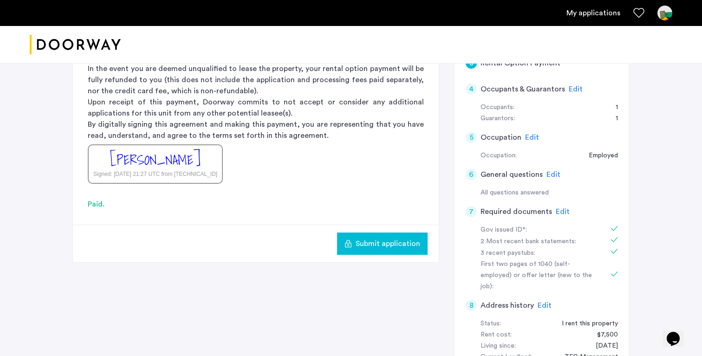
click at [380, 244] on span "Submit application" at bounding box center [388, 243] width 65 height 11
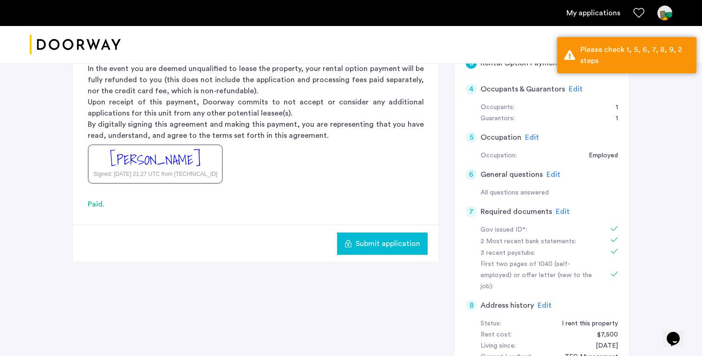
click at [399, 285] on div "3 Rental Option Payment Rental Option Payment Doorway is a duly licensed real e…" at bounding box center [350, 190] width 557 height 489
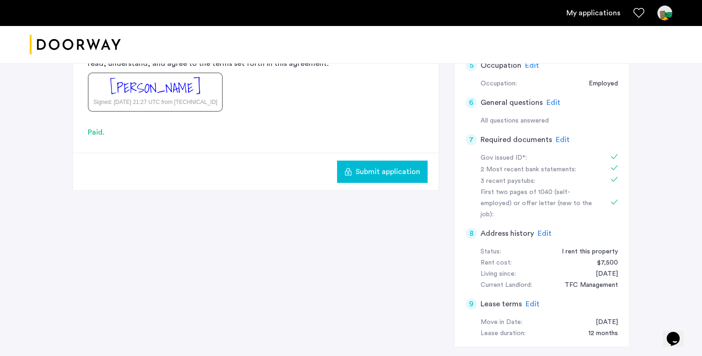
scroll to position [0, 0]
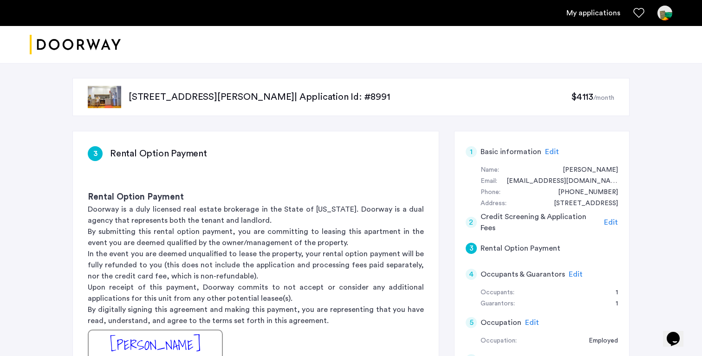
drag, startPoint x: 424, startPoint y: 256, endPoint x: 430, endPoint y: 255, distance: 6.6
click at [430, 255] on div "Rental Option Payment Doorway is a duly licensed real estate brokerage in the S…" at bounding box center [256, 280] width 366 height 208
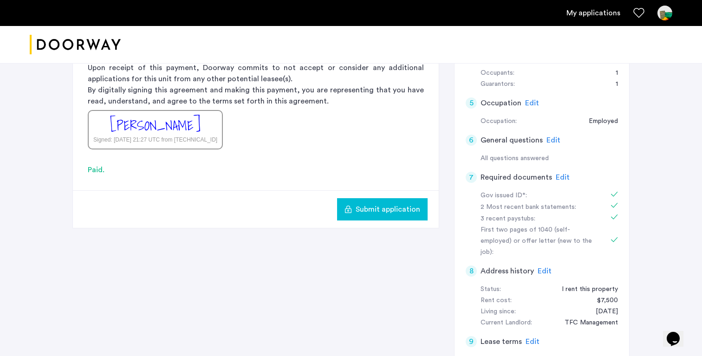
scroll to position [172, 0]
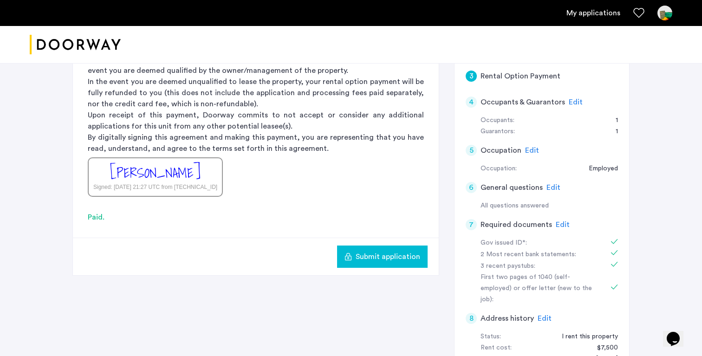
click at [400, 258] on span "Submit application" at bounding box center [388, 256] width 65 height 11
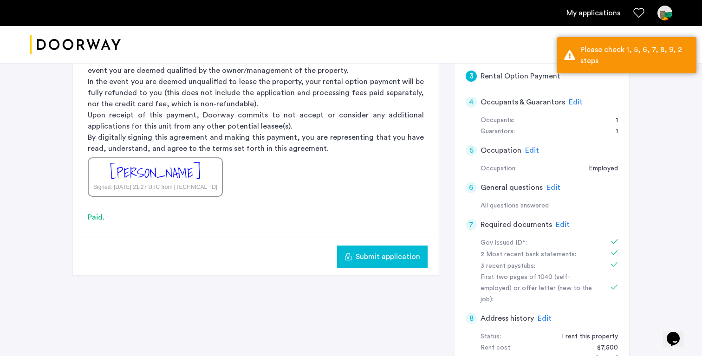
click at [443, 223] on div "3 Rental Option Payment Rental Option Payment Doorway is a duly licensed real e…" at bounding box center [350, 203] width 557 height 489
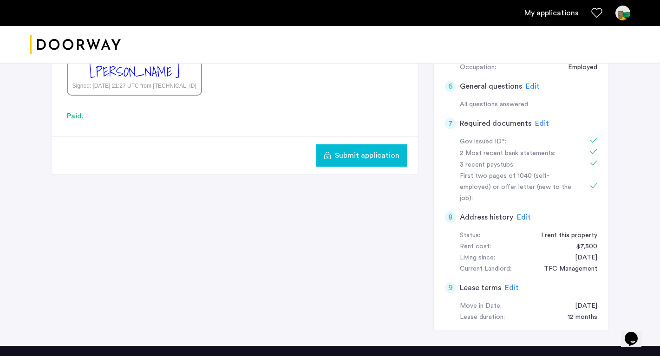
scroll to position [0, 0]
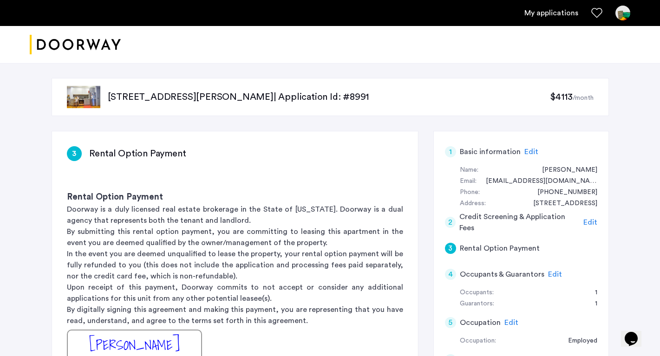
click at [549, 17] on link "My applications" at bounding box center [551, 12] width 54 height 11
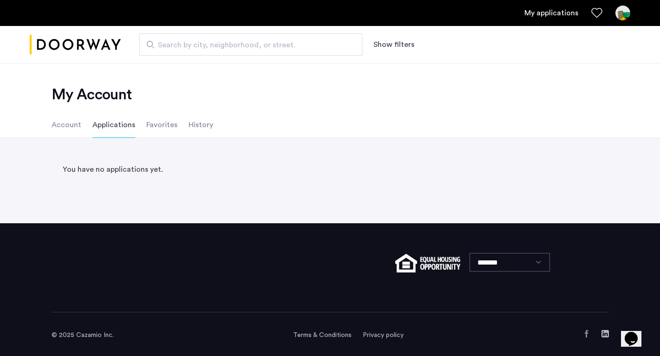
click at [69, 127] on li "Account" at bounding box center [67, 125] width 30 height 26
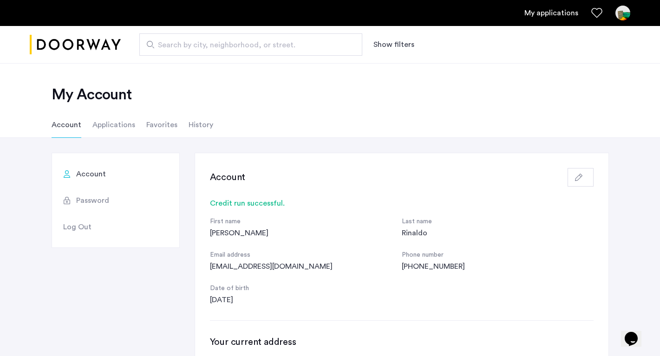
click at [552, 10] on link "My applications" at bounding box center [551, 12] width 54 height 11
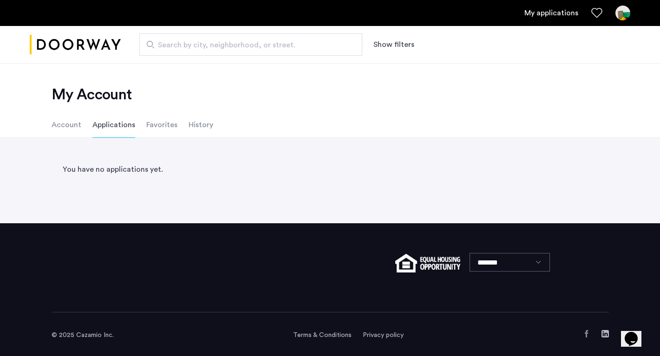
click at [163, 121] on li "Favorites" at bounding box center [161, 125] width 31 height 26
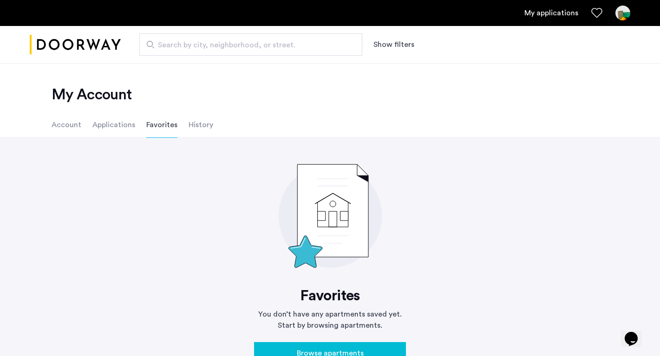
click at [197, 128] on li "History" at bounding box center [201, 125] width 25 height 26
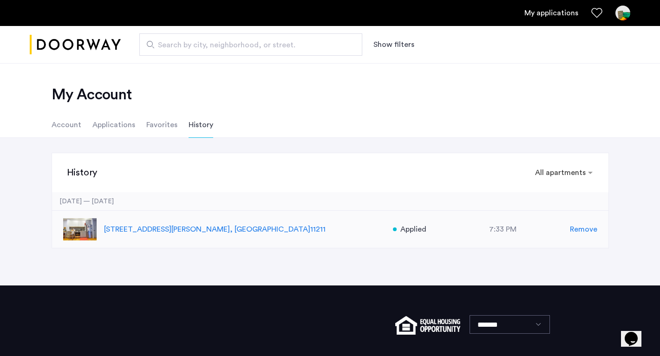
click at [457, 225] on div "7:33 PM" at bounding box center [503, 229] width 134 height 11
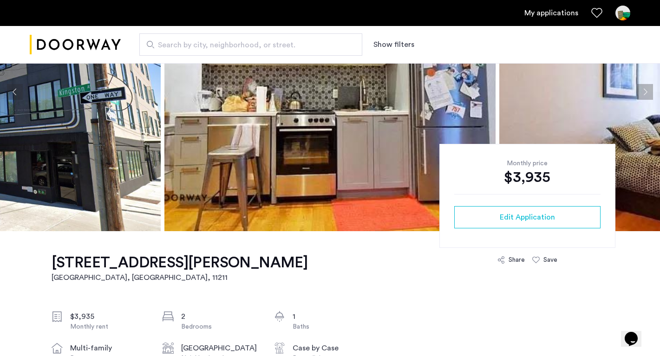
scroll to position [111, 0]
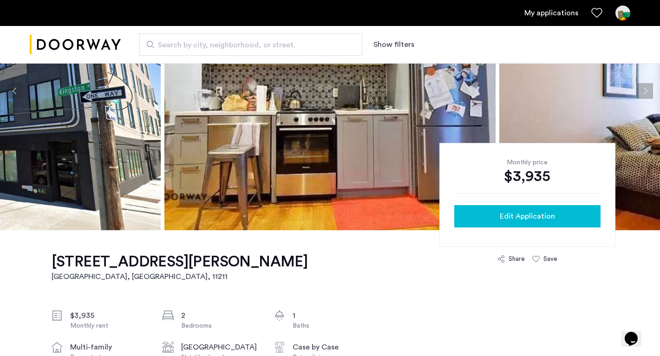
click at [494, 220] on div "Edit Application" at bounding box center [527, 216] width 131 height 11
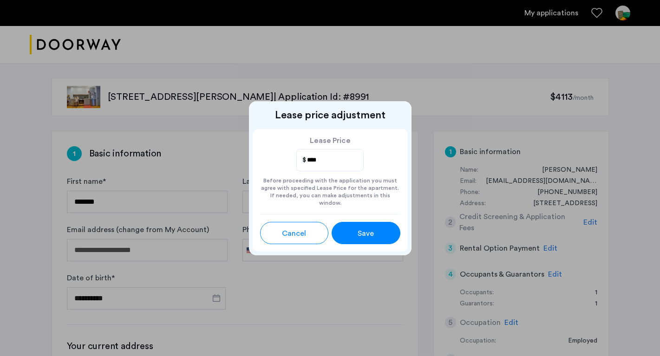
click at [308, 228] on div "Cancel" at bounding box center [294, 233] width 31 height 11
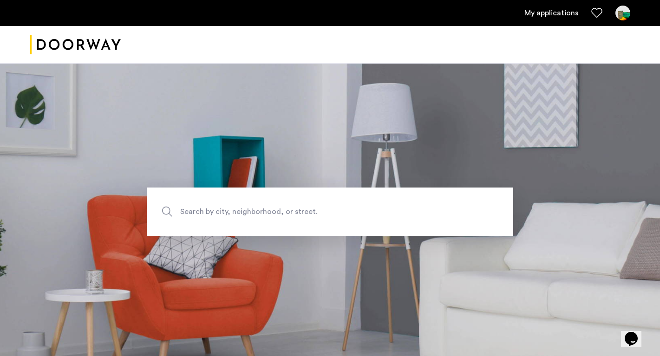
click at [561, 12] on link "My applications" at bounding box center [551, 12] width 54 height 11
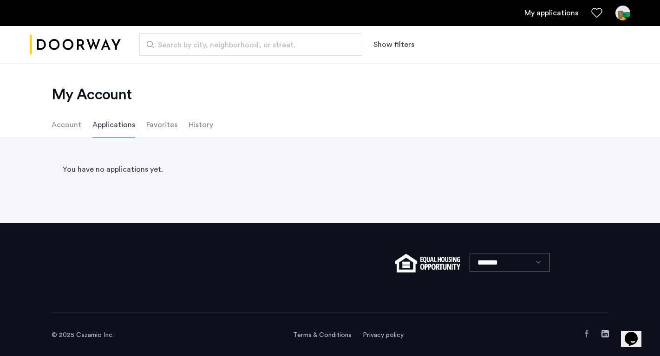
click at [81, 127] on ul "Account Applications Favorites History" at bounding box center [330, 125] width 585 height 26
click at [189, 124] on li "History" at bounding box center [201, 125] width 25 height 26
